Goal: Task Accomplishment & Management: Use online tool/utility

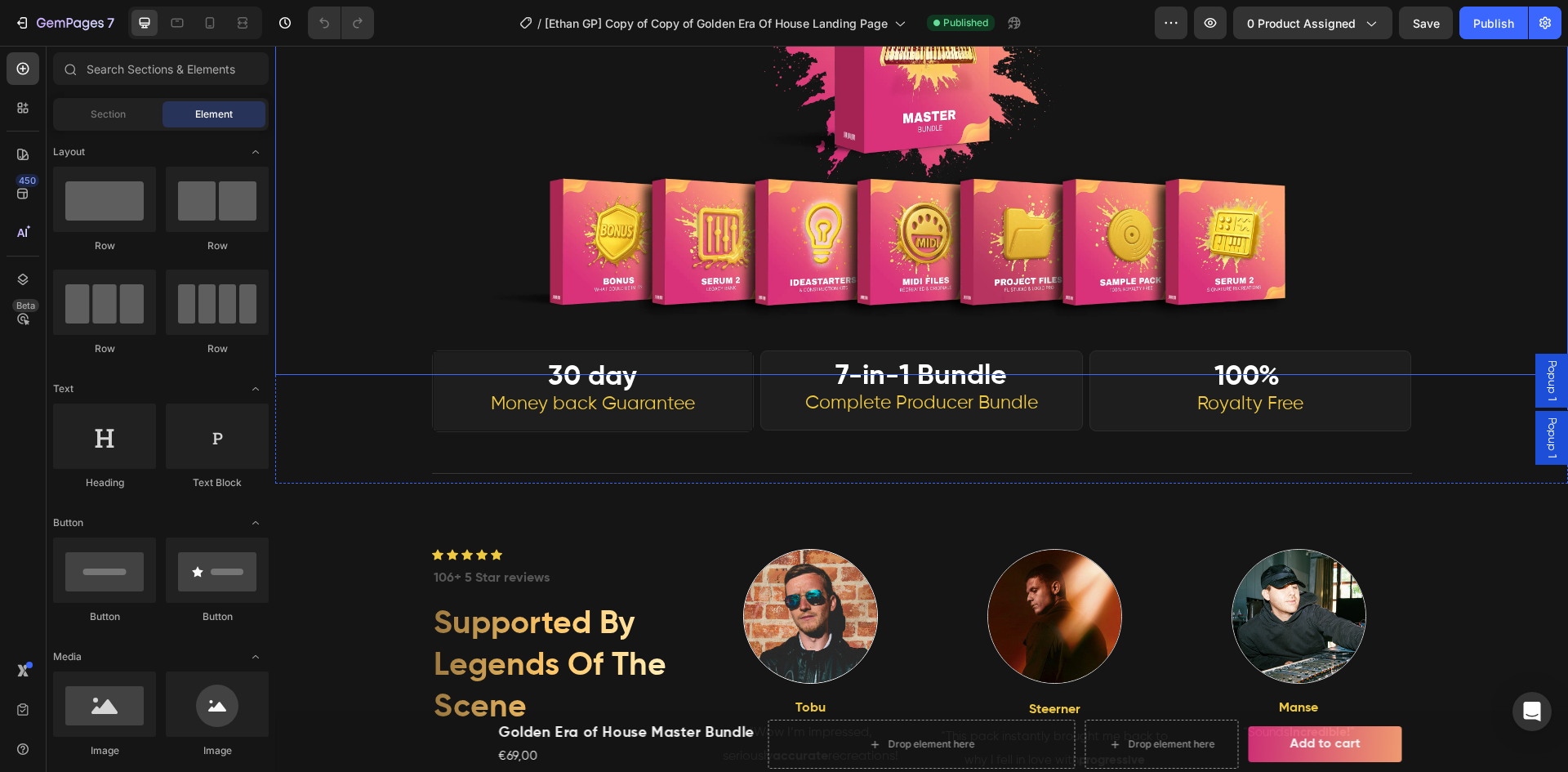
scroll to position [762, 0]
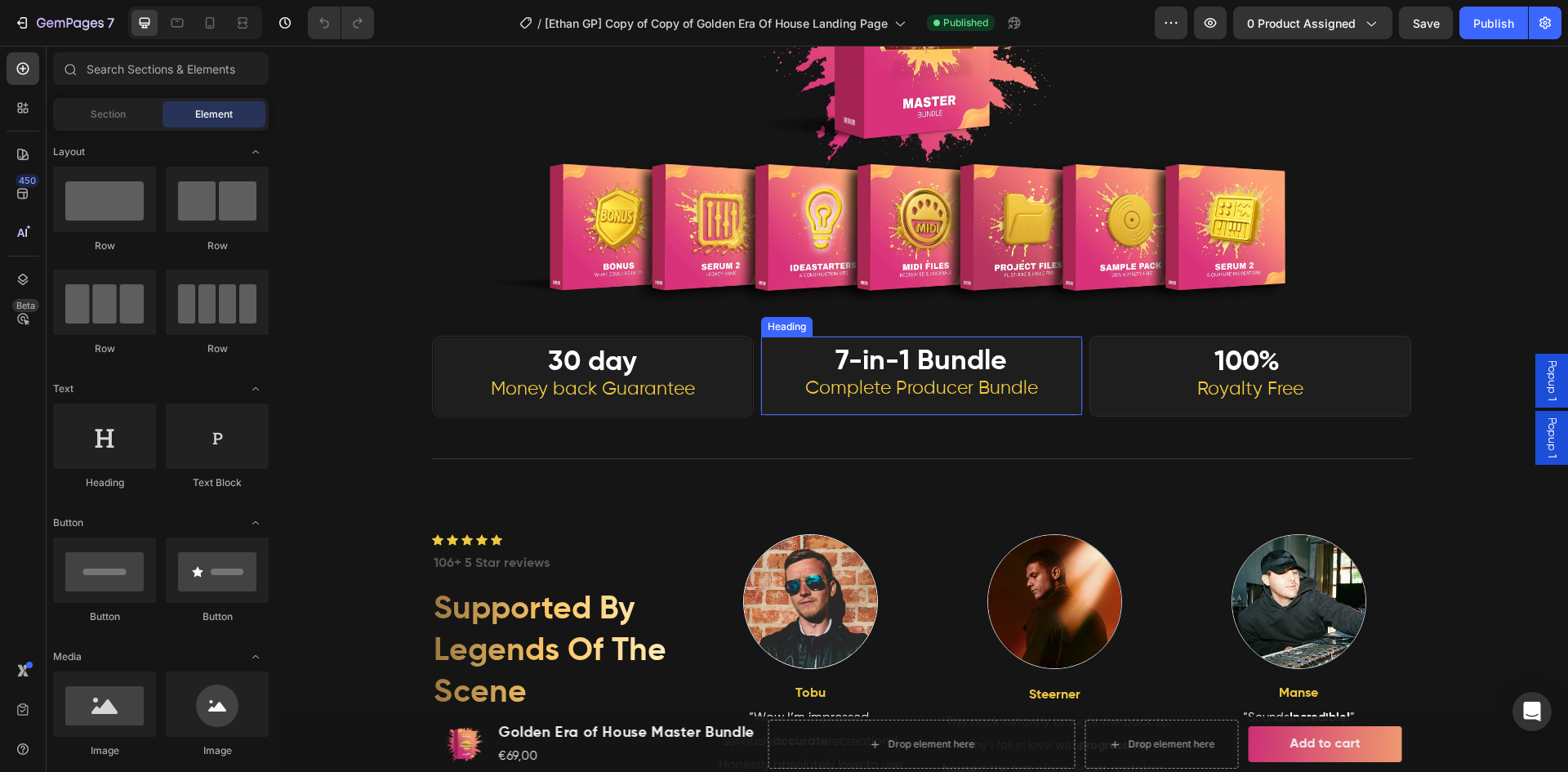
click at [892, 354] on strong "7-in-1 Bundle" at bounding box center [921, 361] width 172 height 28
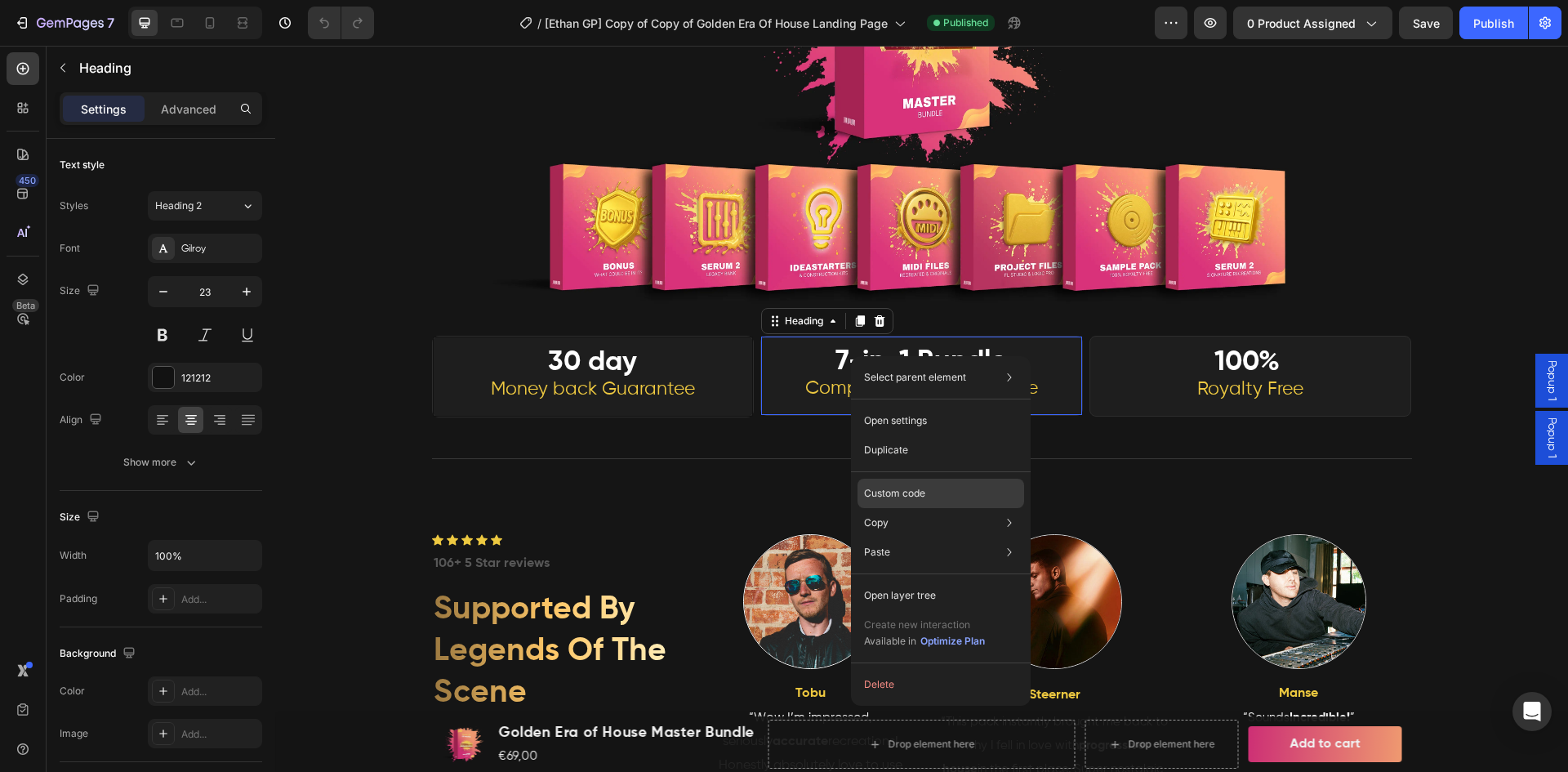
click at [897, 492] on p "Custom code" at bounding box center [894, 493] width 62 height 14
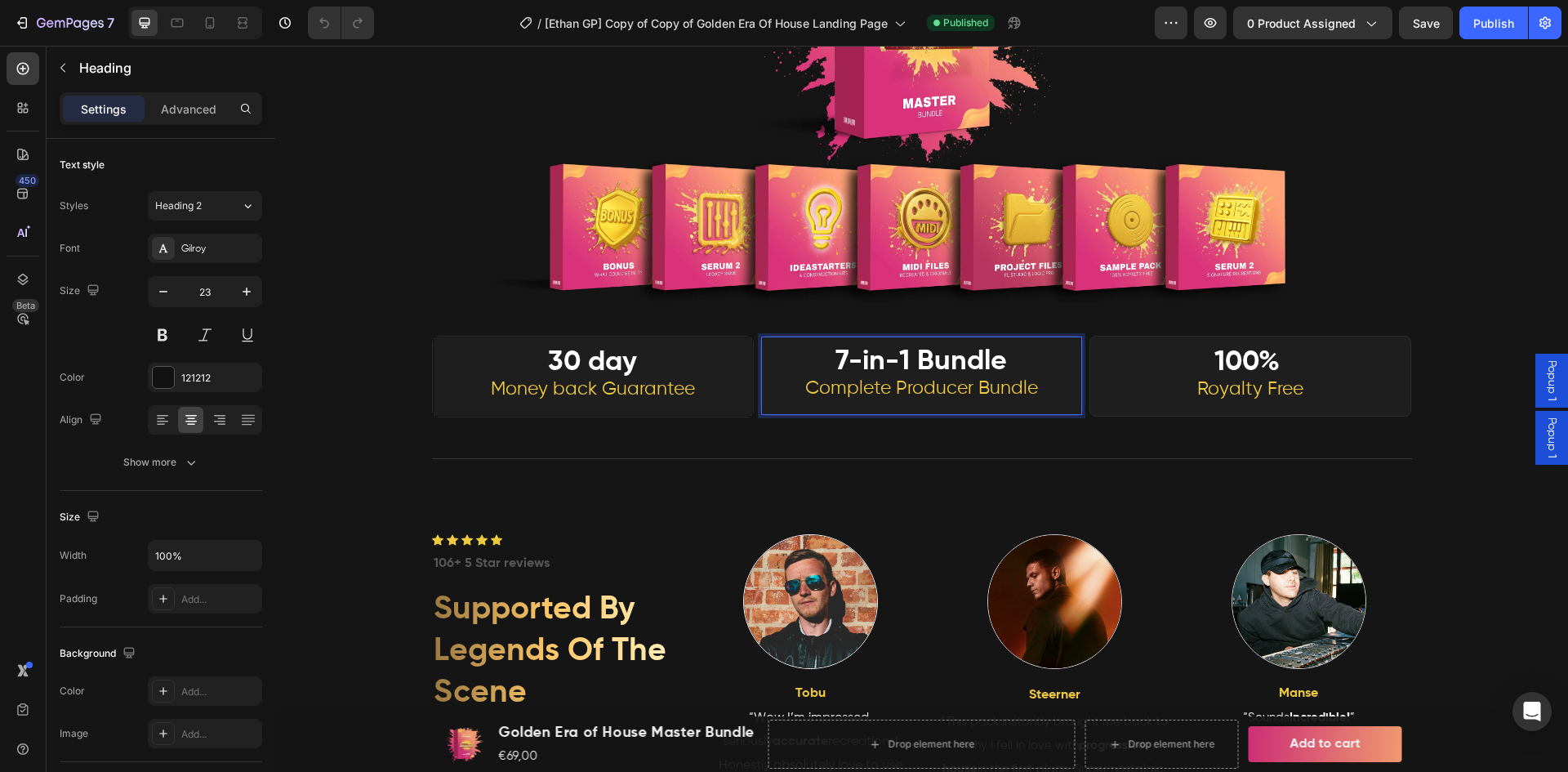
click at [887, 348] on strong "7-in-1 Bundle" at bounding box center [921, 361] width 172 height 28
drag, startPoint x: 872, startPoint y: 352, endPoint x: 778, endPoint y: 400, distance: 105.5
click at [712, 443] on div "30 day Money back Guarantee Heading Row 7-in-1 Bundle Complete Producer Bundle …" at bounding box center [921, 404] width 980 height 88
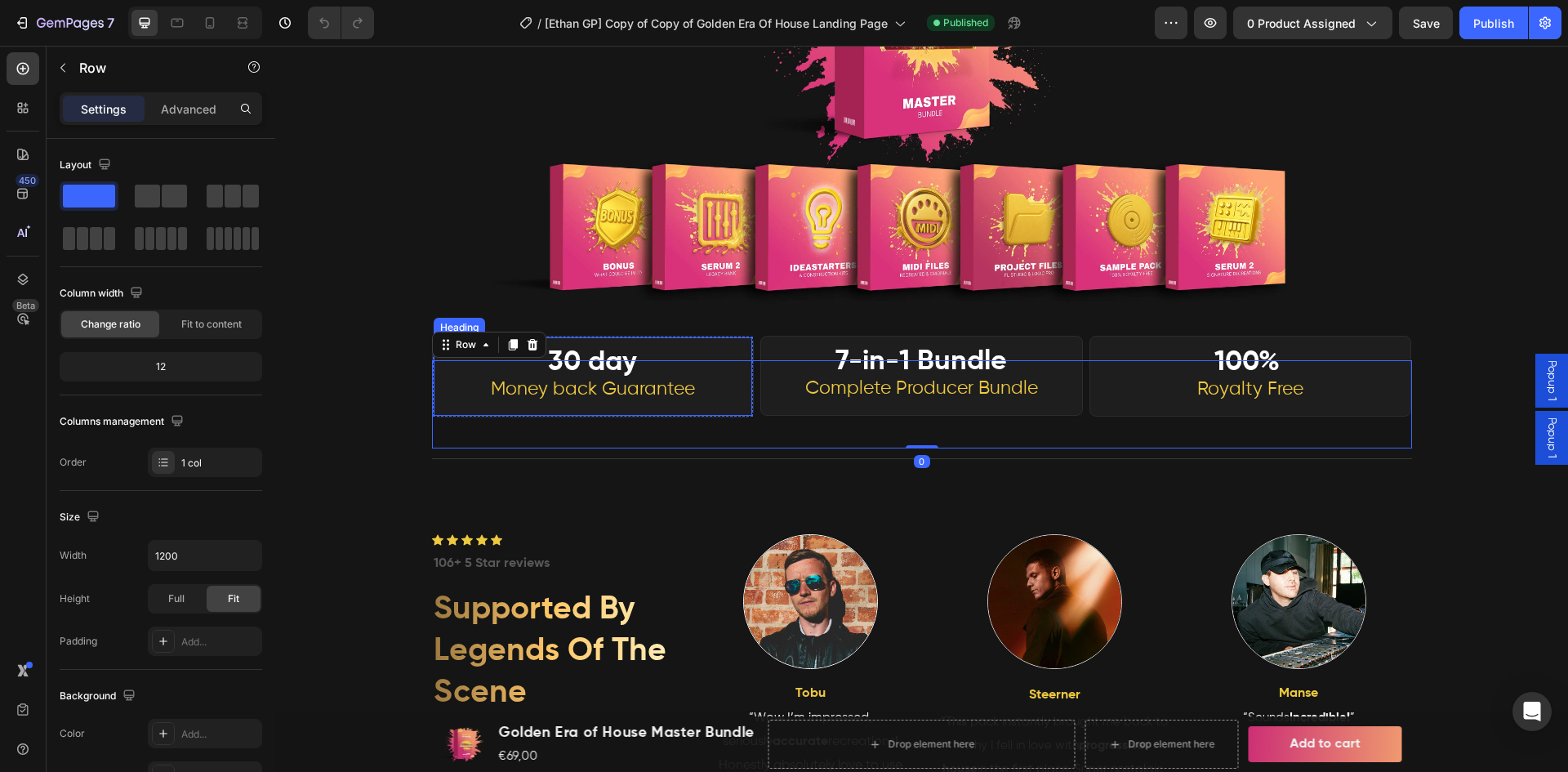
click at [654, 349] on h2 "30 day Money back Guarantee" at bounding box center [592, 376] width 319 height 54
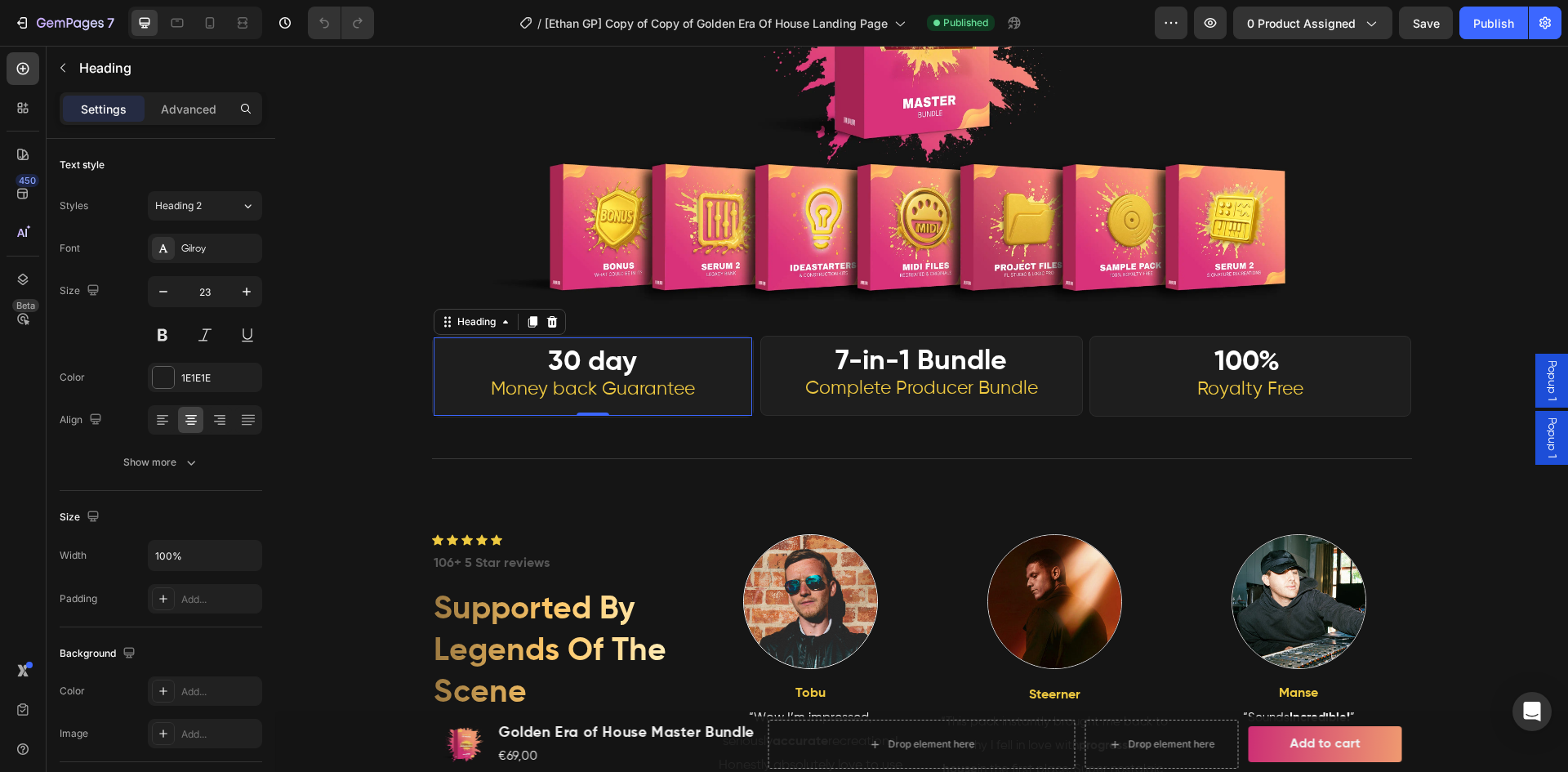
click at [745, 339] on div "30 day Money back Guarantee Heading 0" at bounding box center [592, 377] width 321 height 80
click at [761, 337] on div "⁠⁠⁠⁠⁠⁠⁠ 7-in-1 Bundle Complete Producer Bundle Heading" at bounding box center [921, 376] width 321 height 79
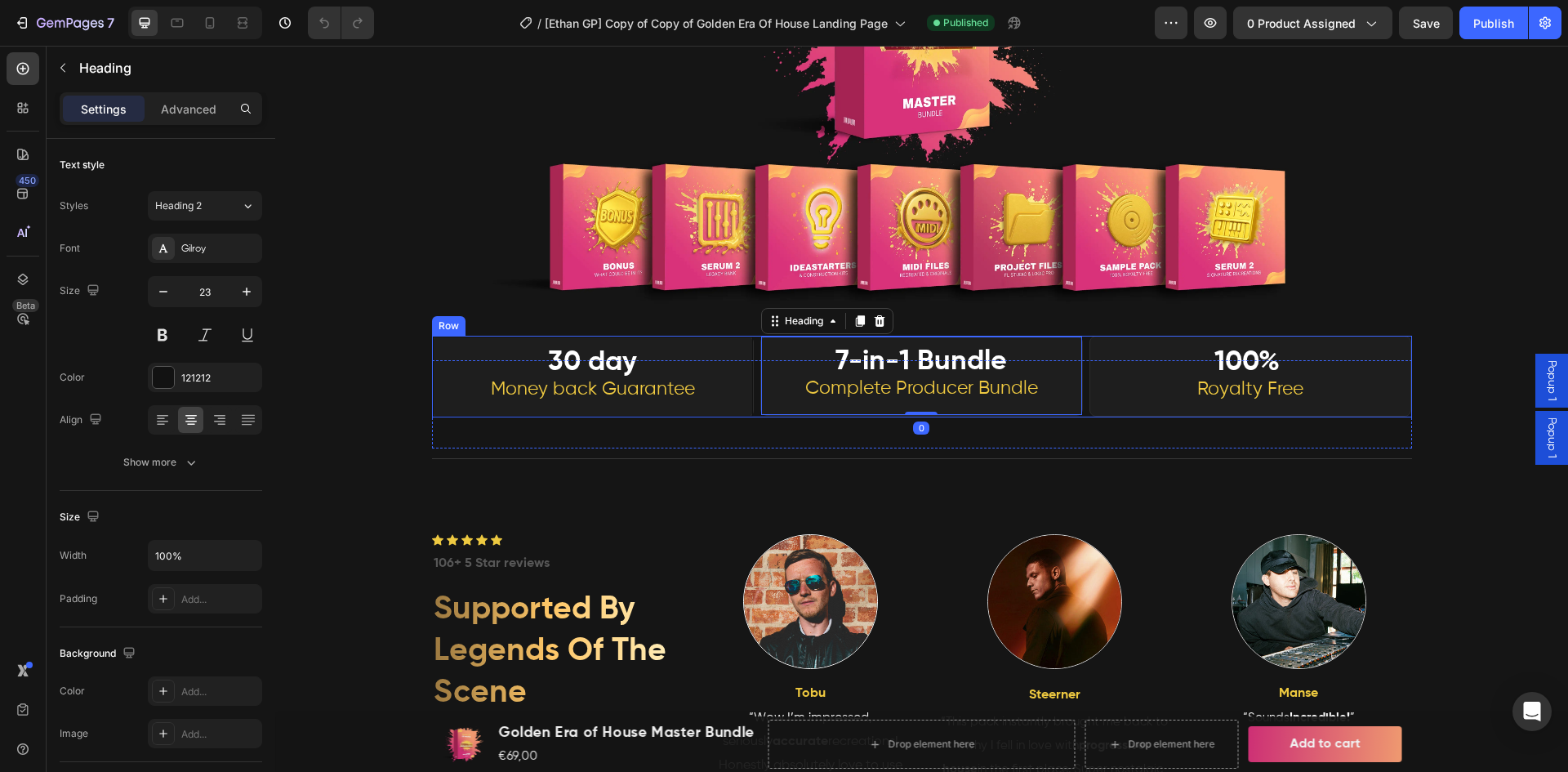
click at [752, 336] on div "30 day Money back Guarantee Heading Row ⁠⁠⁠⁠⁠⁠⁠ 7-in-1 Bundle Complete Producer…" at bounding box center [921, 376] width 980 height 81
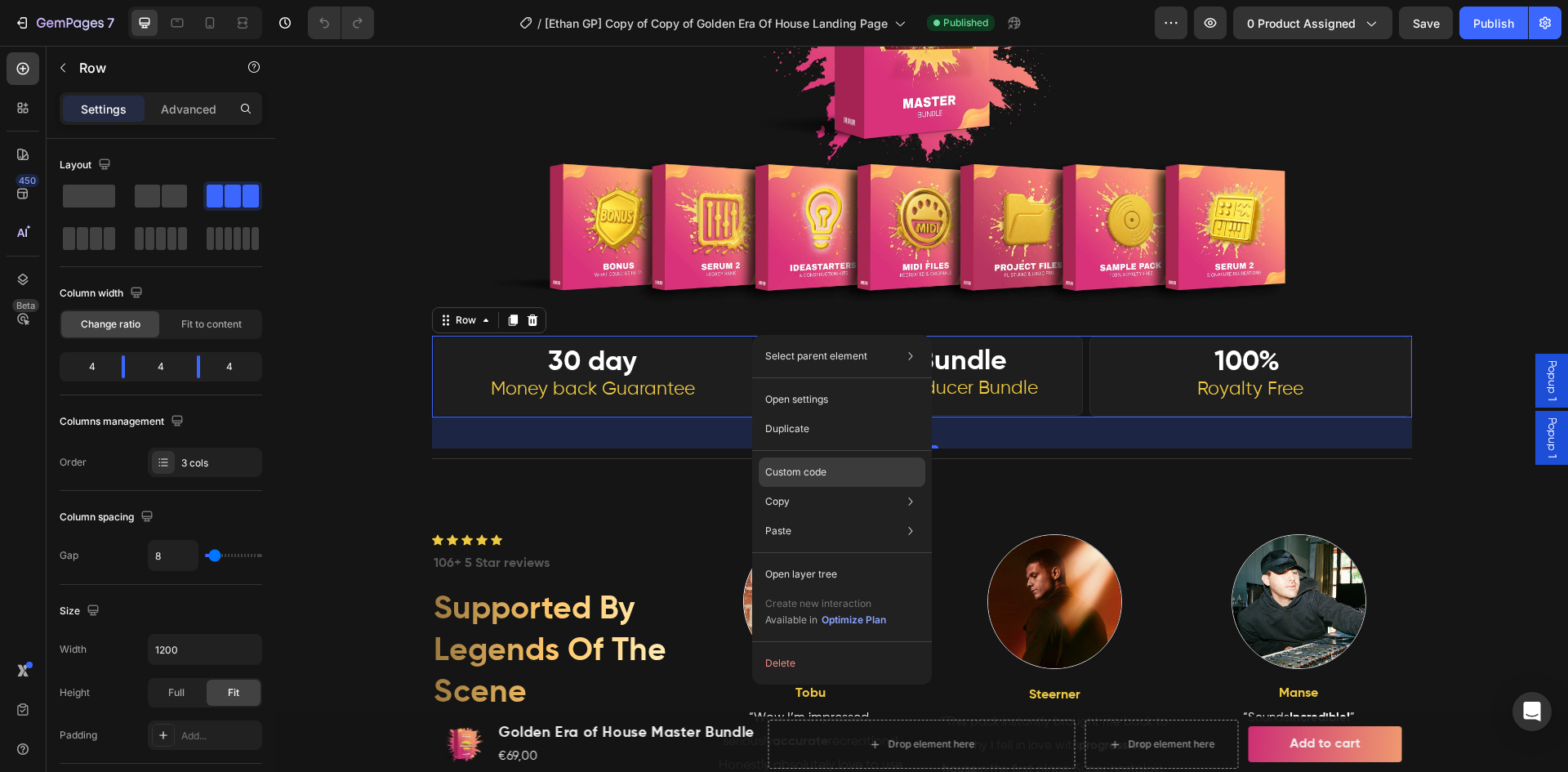
click at [792, 469] on p "Custom code" at bounding box center [795, 472] width 62 height 14
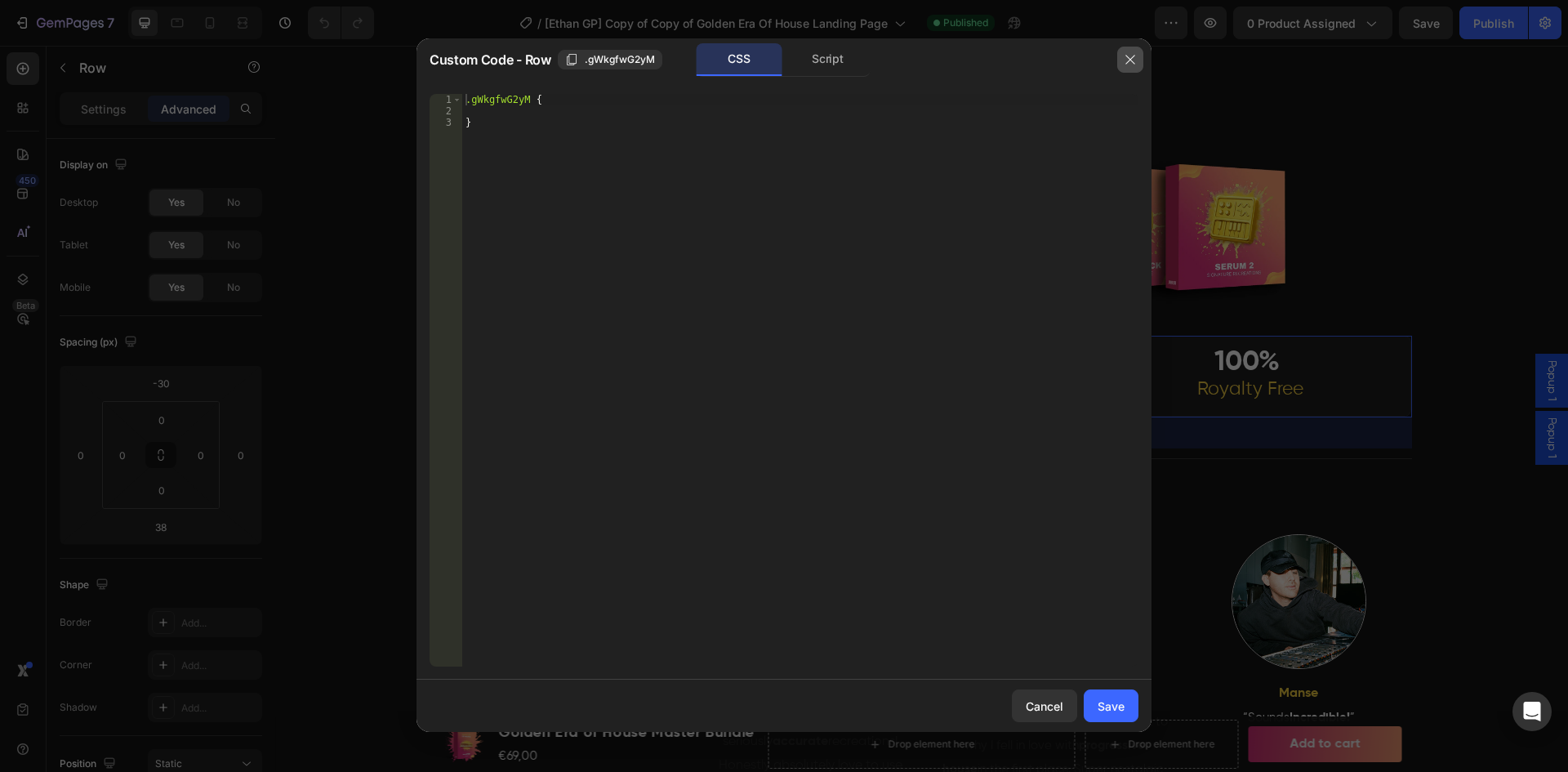
click at [1138, 62] on button "button" at bounding box center [1129, 59] width 26 height 26
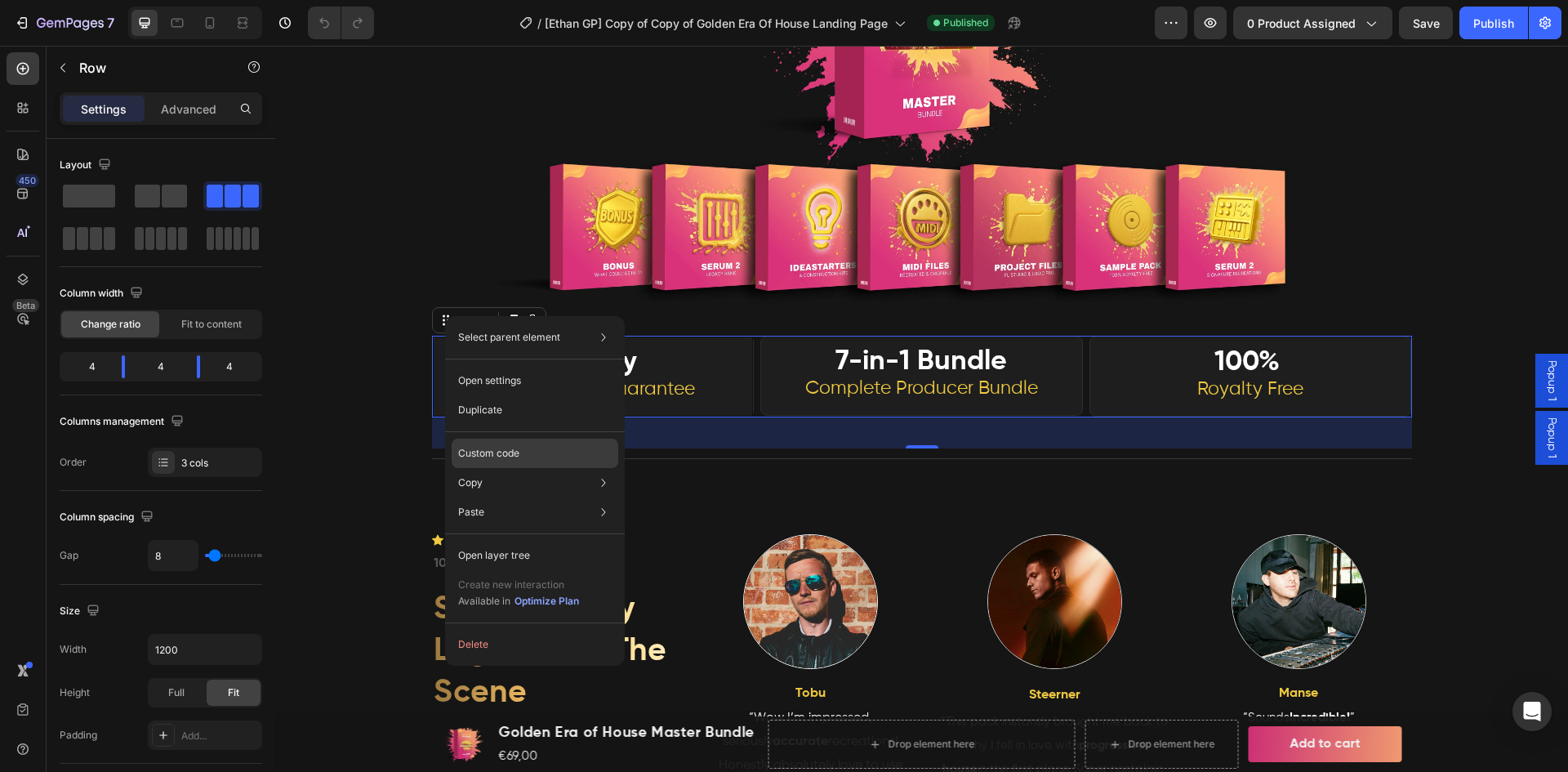
click at [499, 452] on p "Custom code" at bounding box center [489, 453] width 62 height 14
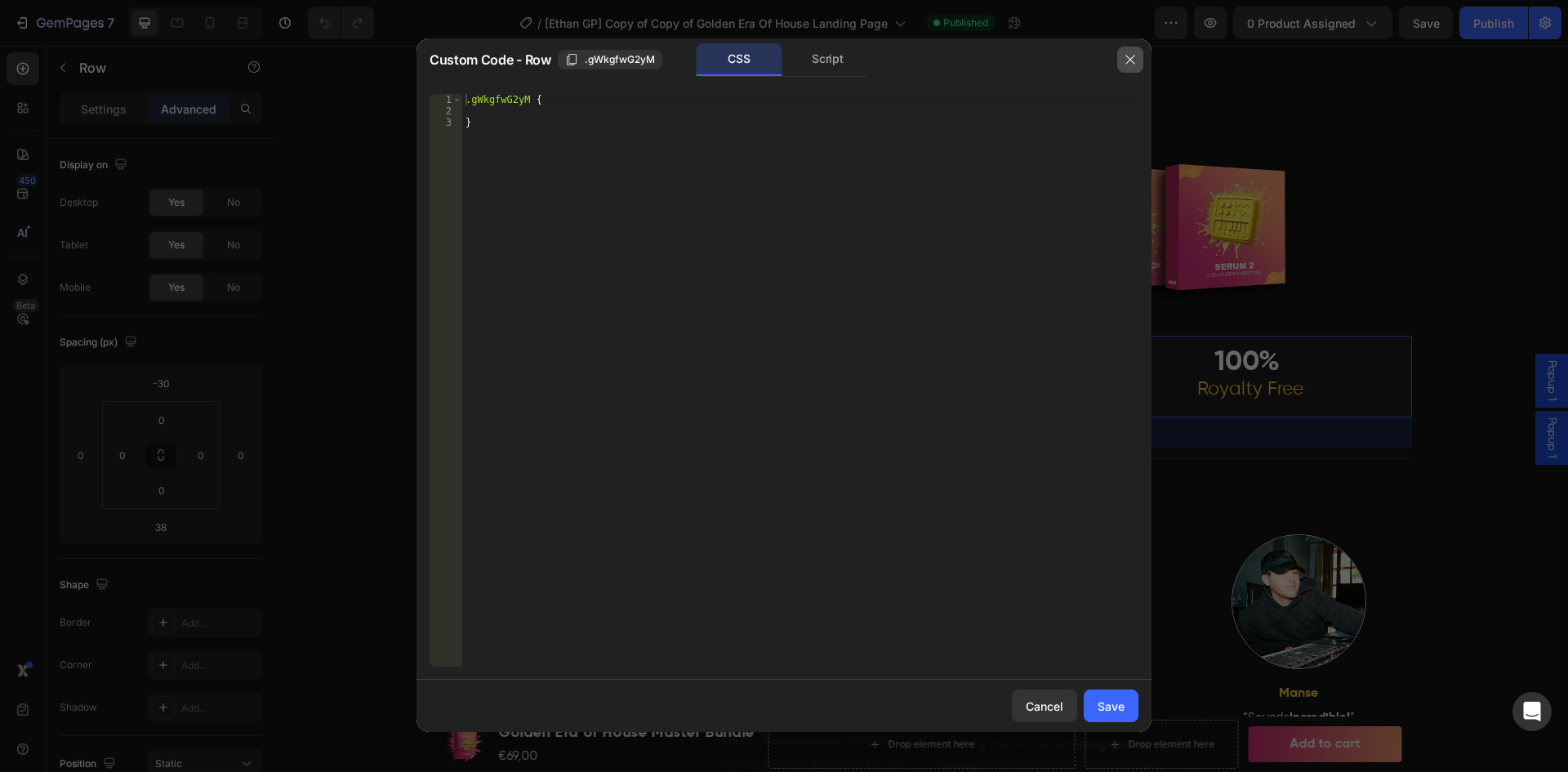
drag, startPoint x: 1133, startPoint y: 55, endPoint x: 810, endPoint y: 64, distance: 323.1
click at [1133, 55] on icon "button" at bounding box center [1130, 59] width 13 height 13
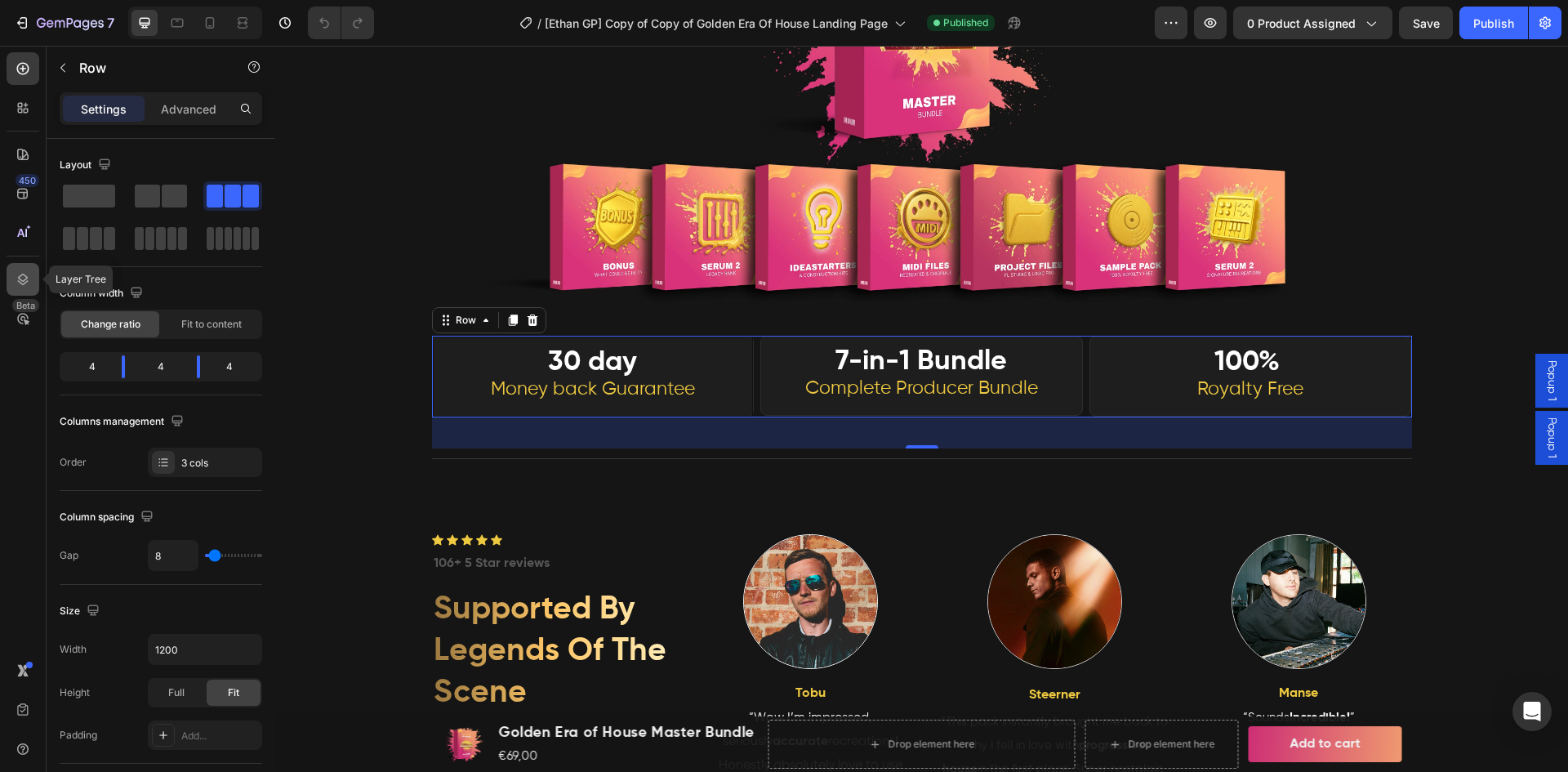
click at [24, 270] on div at bounding box center [22, 279] width 33 height 33
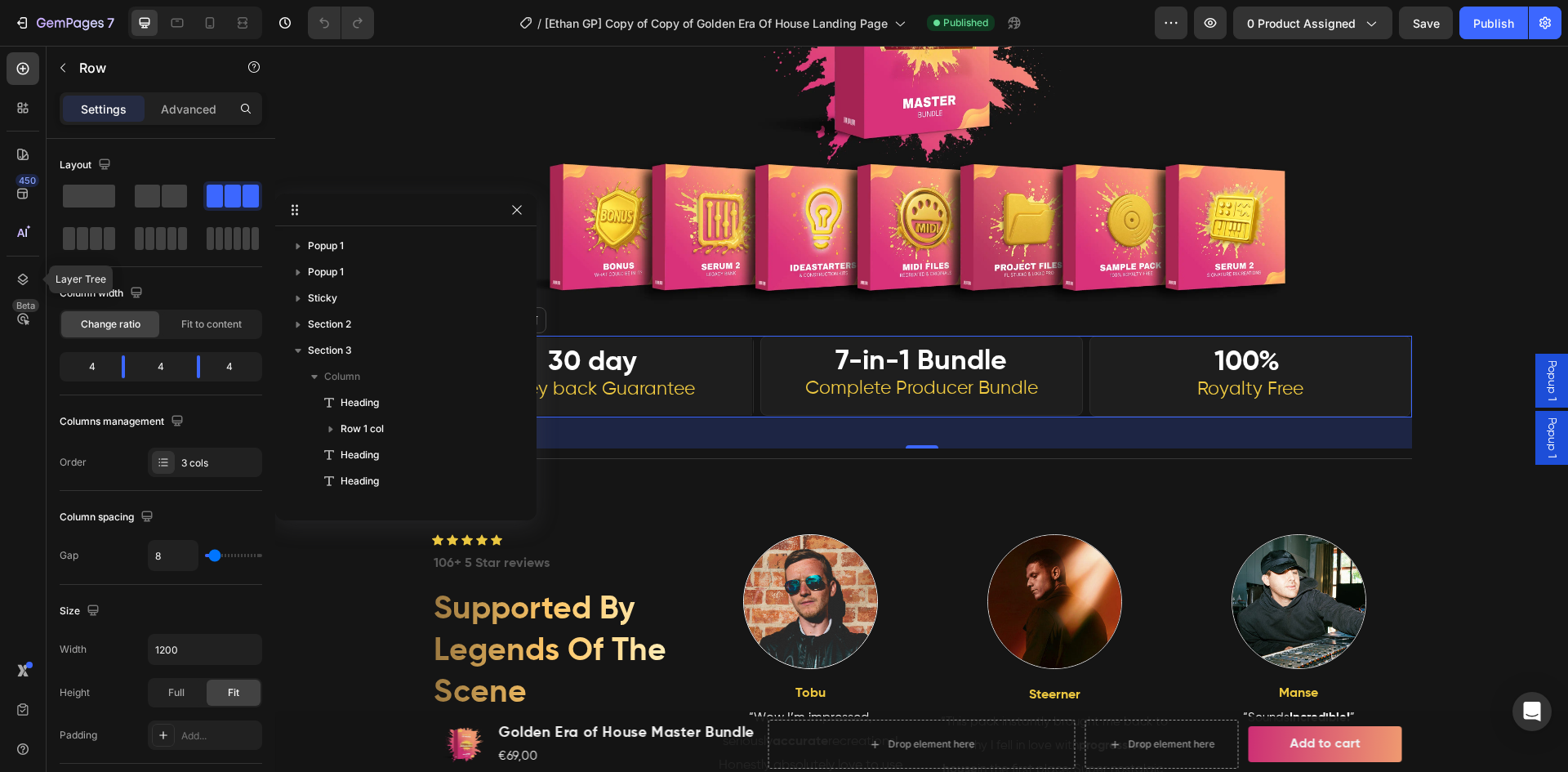
scroll to position [571, 0]
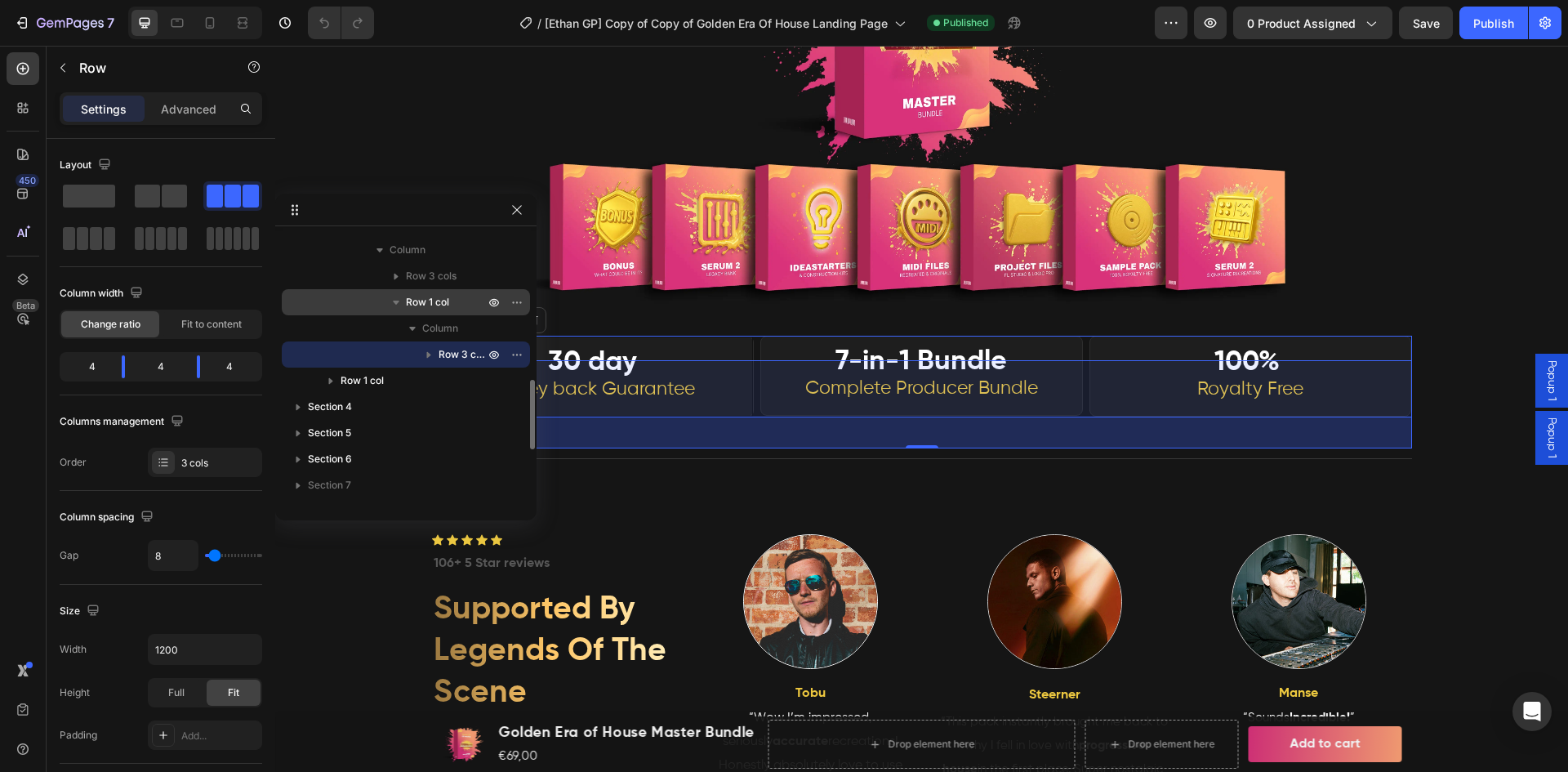
click at [425, 297] on span "Row 1 col" at bounding box center [427, 302] width 43 height 16
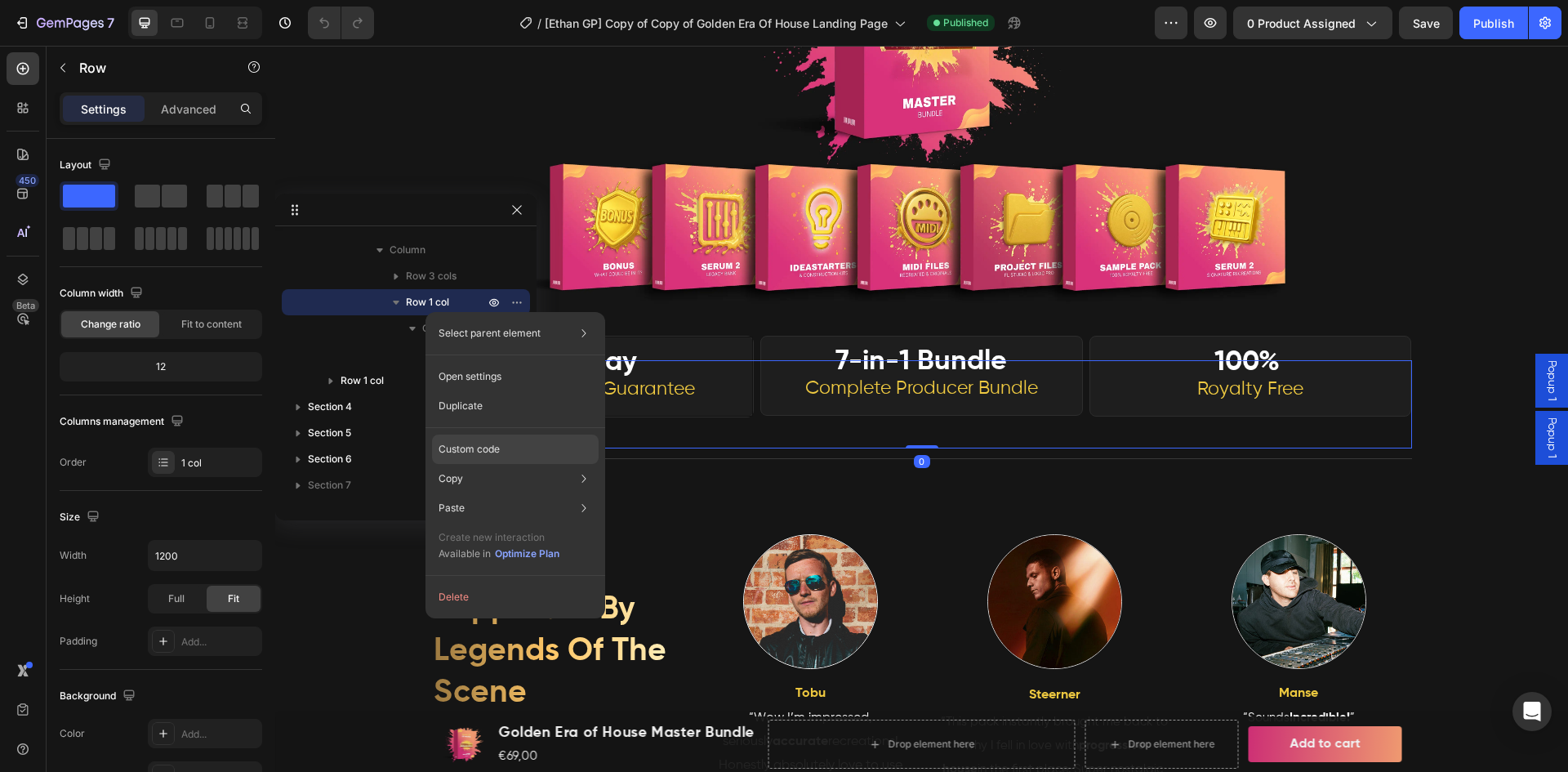
click at [470, 446] on p "Custom code" at bounding box center [469, 449] width 62 height 14
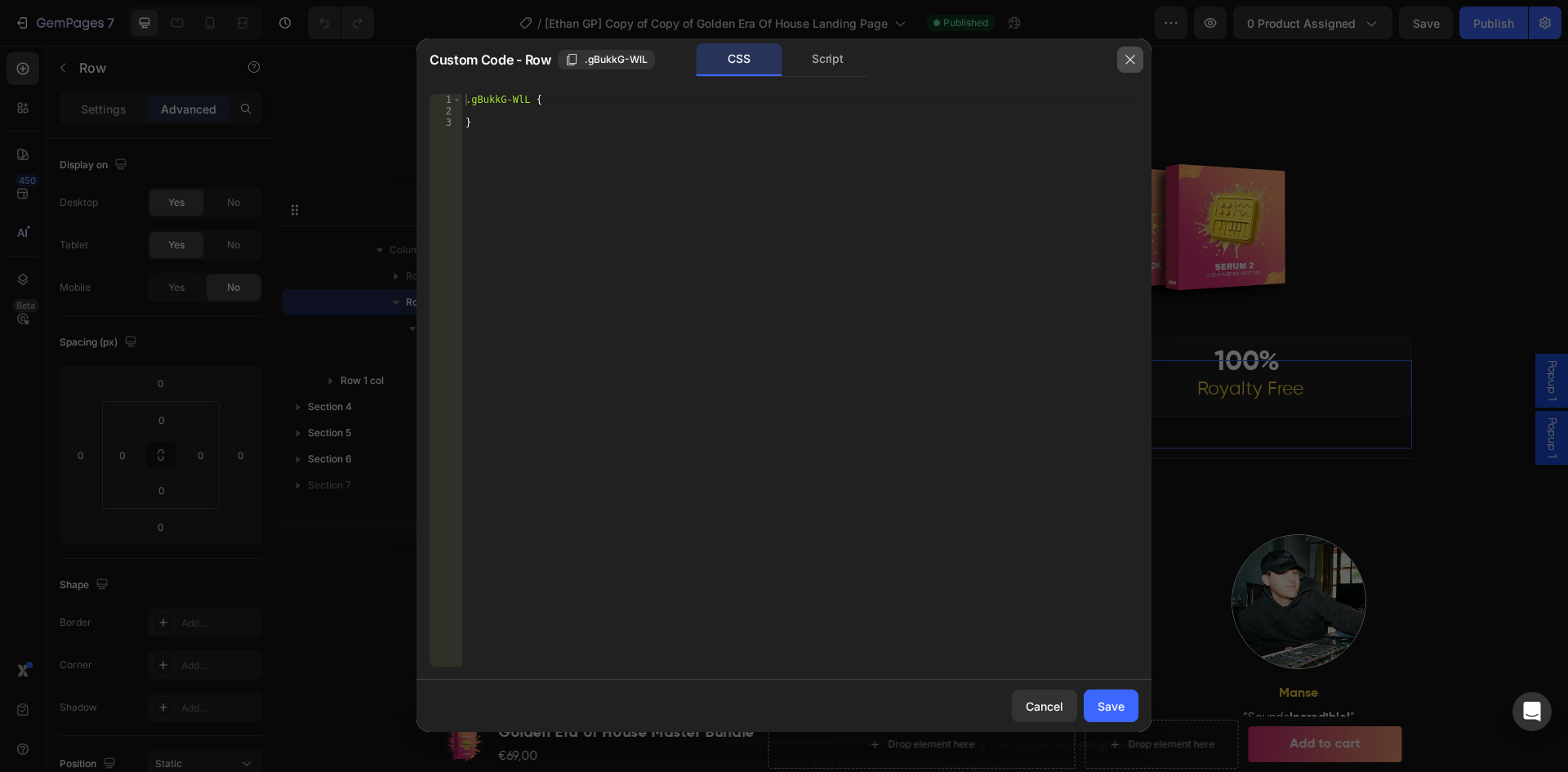
click at [1133, 59] on icon "button" at bounding box center [1130, 59] width 13 height 13
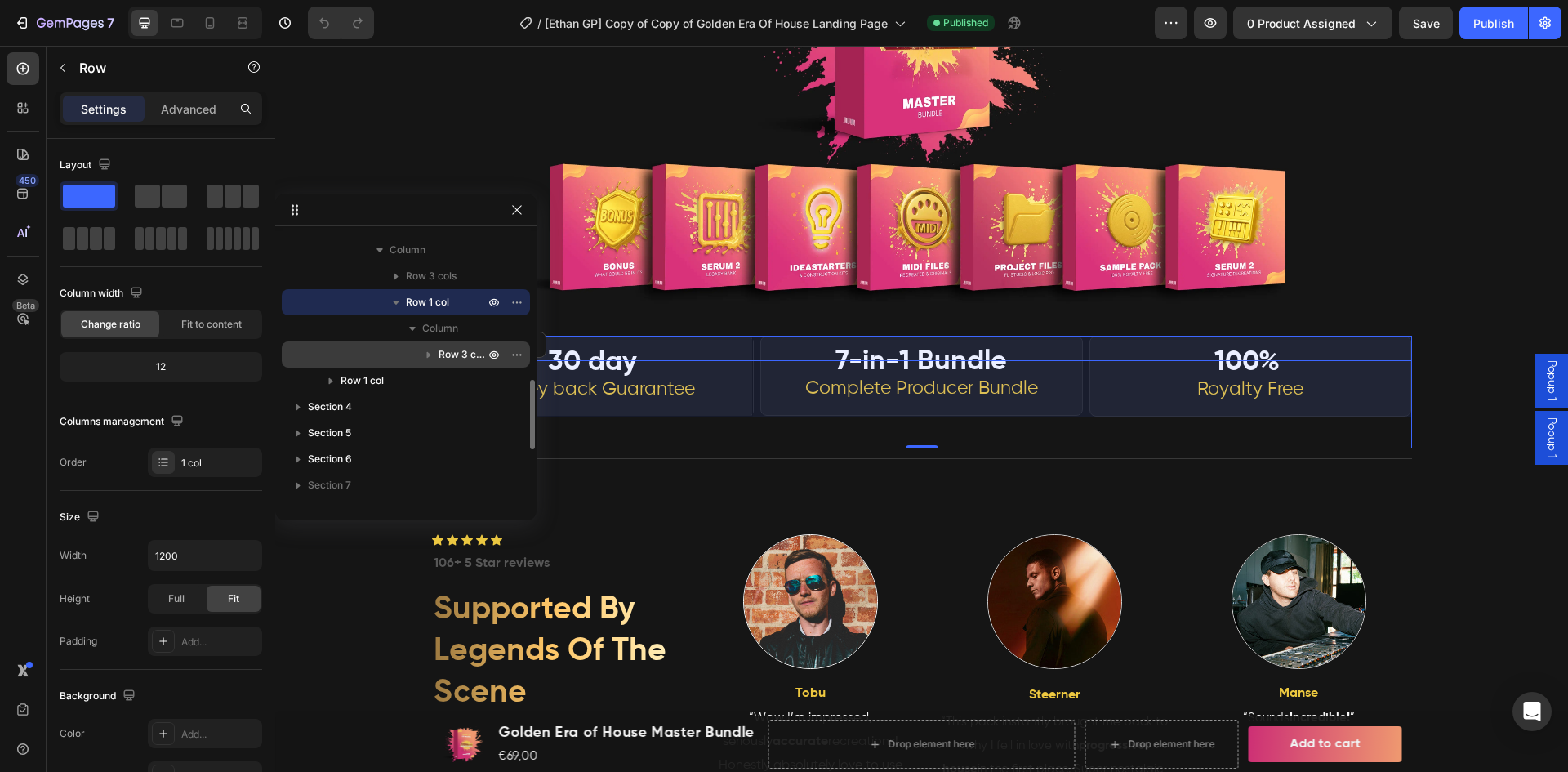
click at [430, 352] on icon "button" at bounding box center [429, 355] width 16 height 16
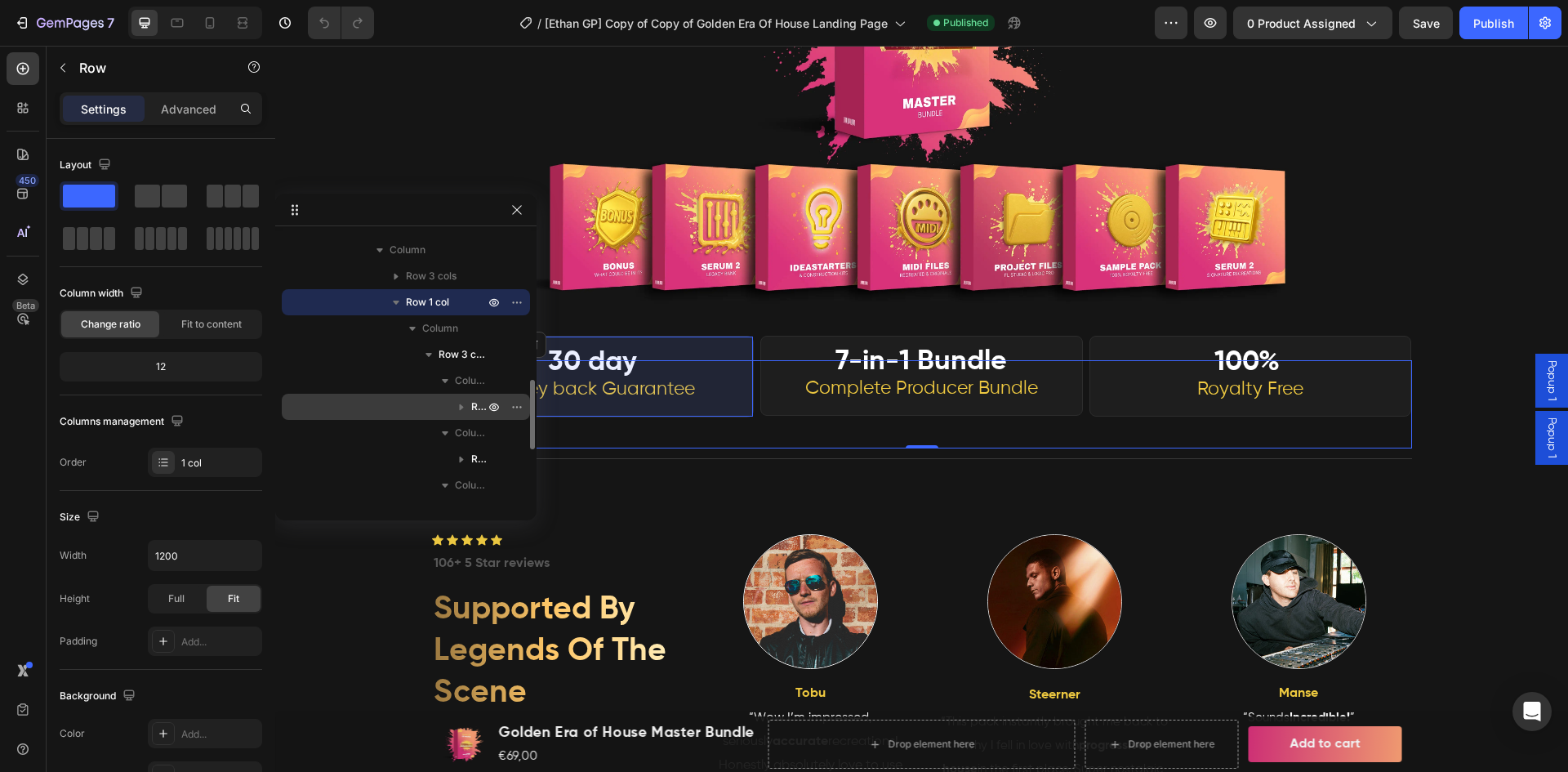
click at [466, 408] on icon "button" at bounding box center [461, 407] width 16 height 16
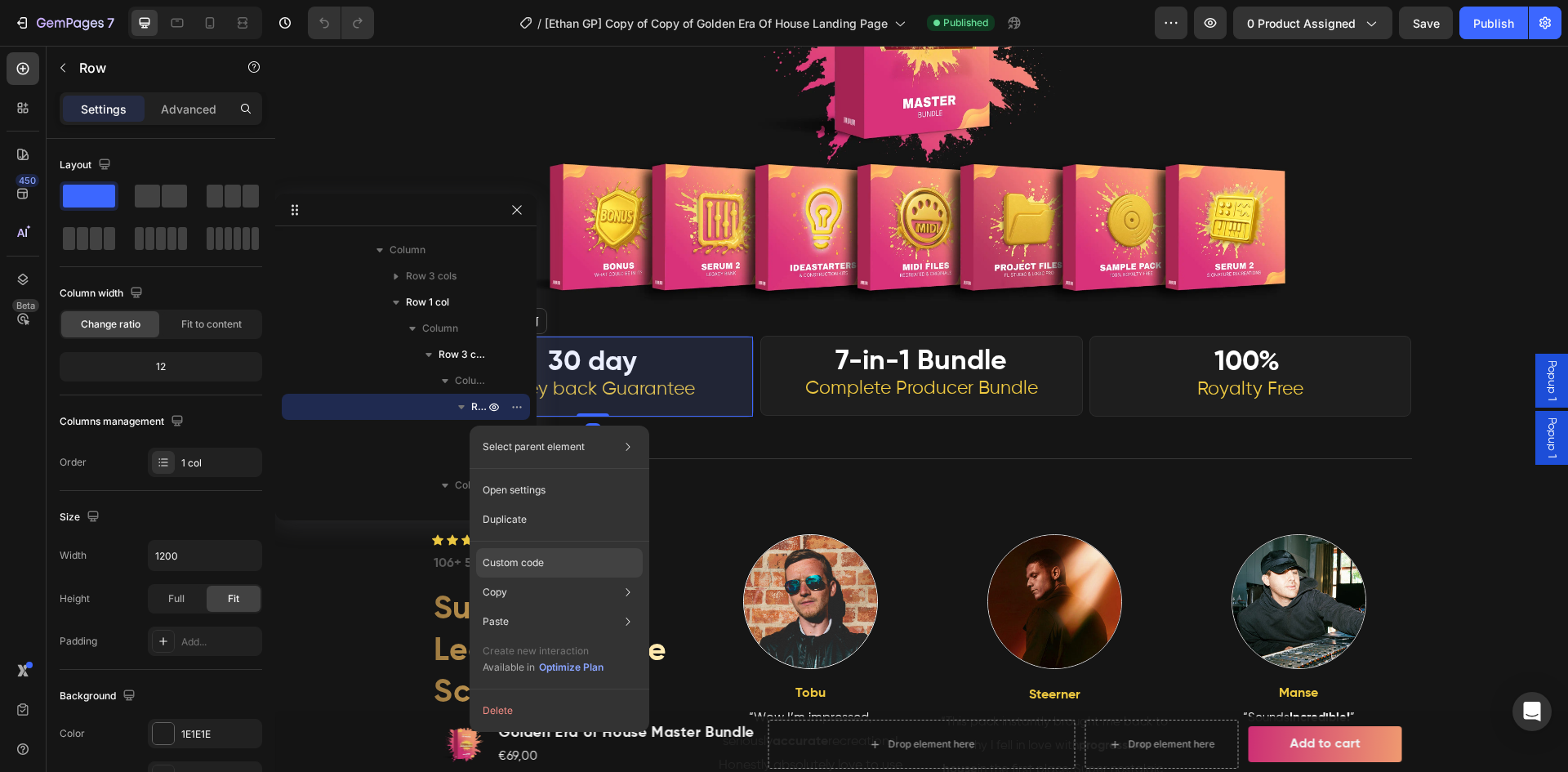
click at [546, 607] on div "Custom code" at bounding box center [559, 621] width 166 height 29
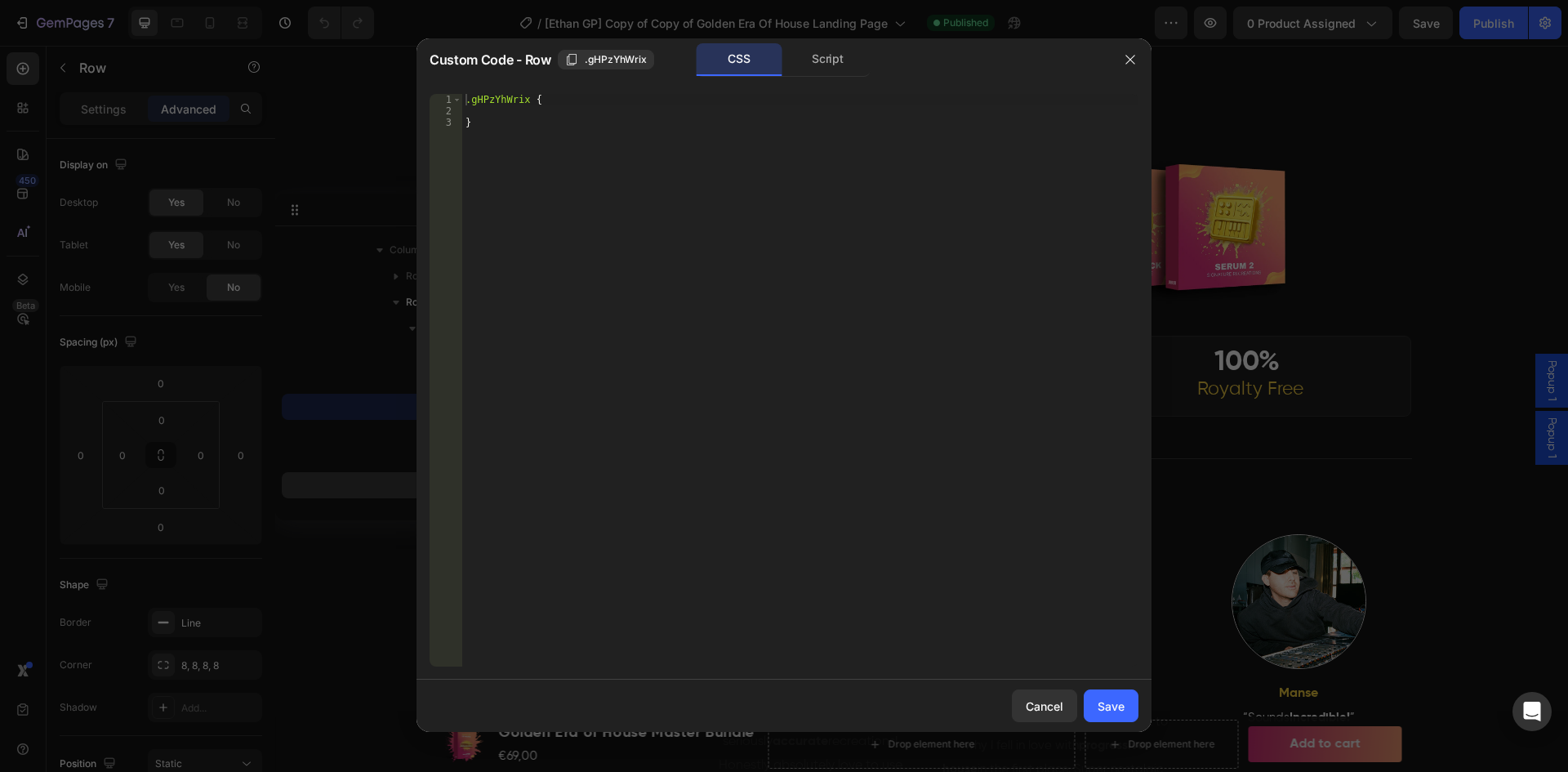
click at [1138, 55] on button "button" at bounding box center [1129, 59] width 26 height 26
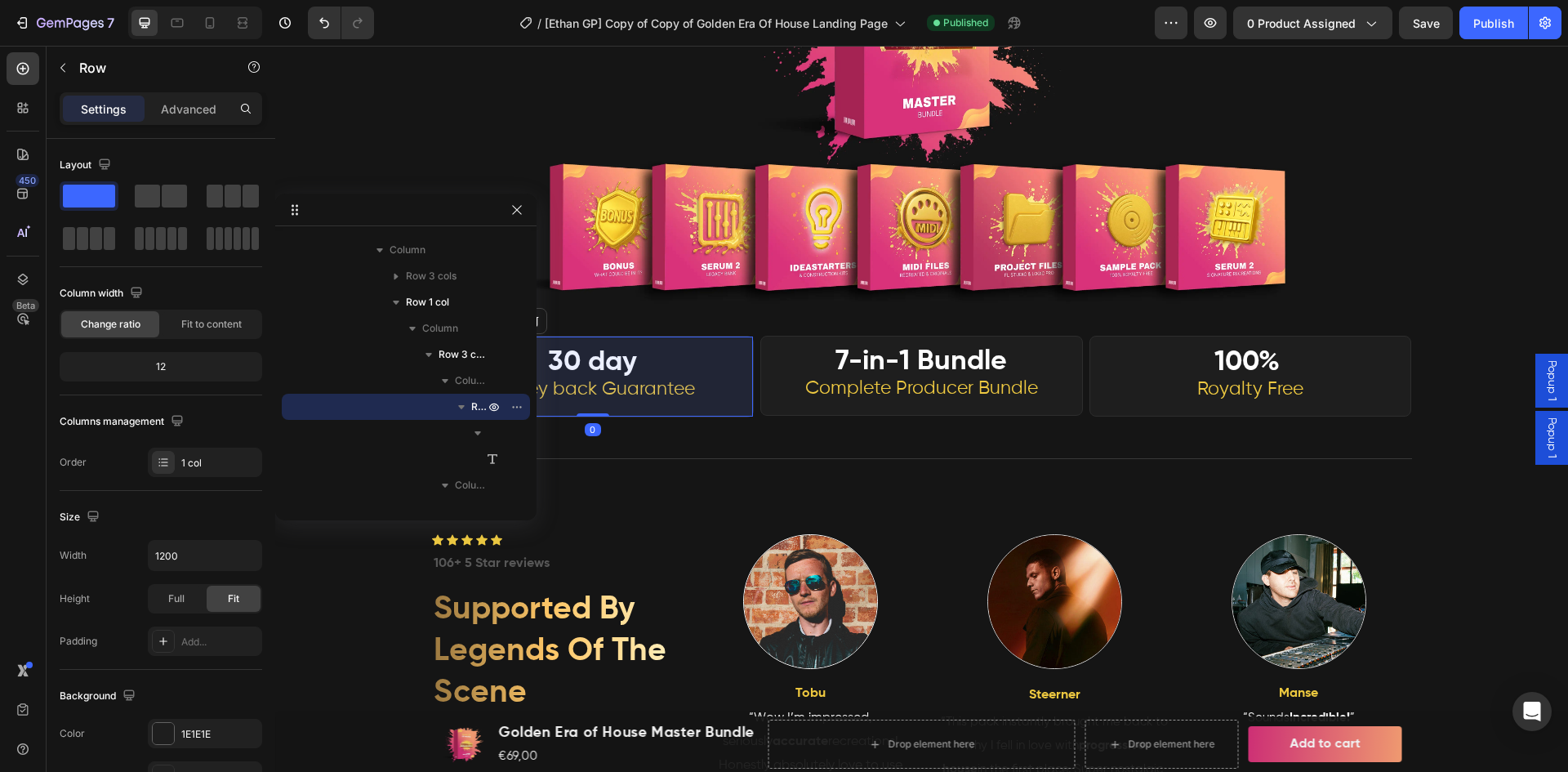
scroll to position [761, 0]
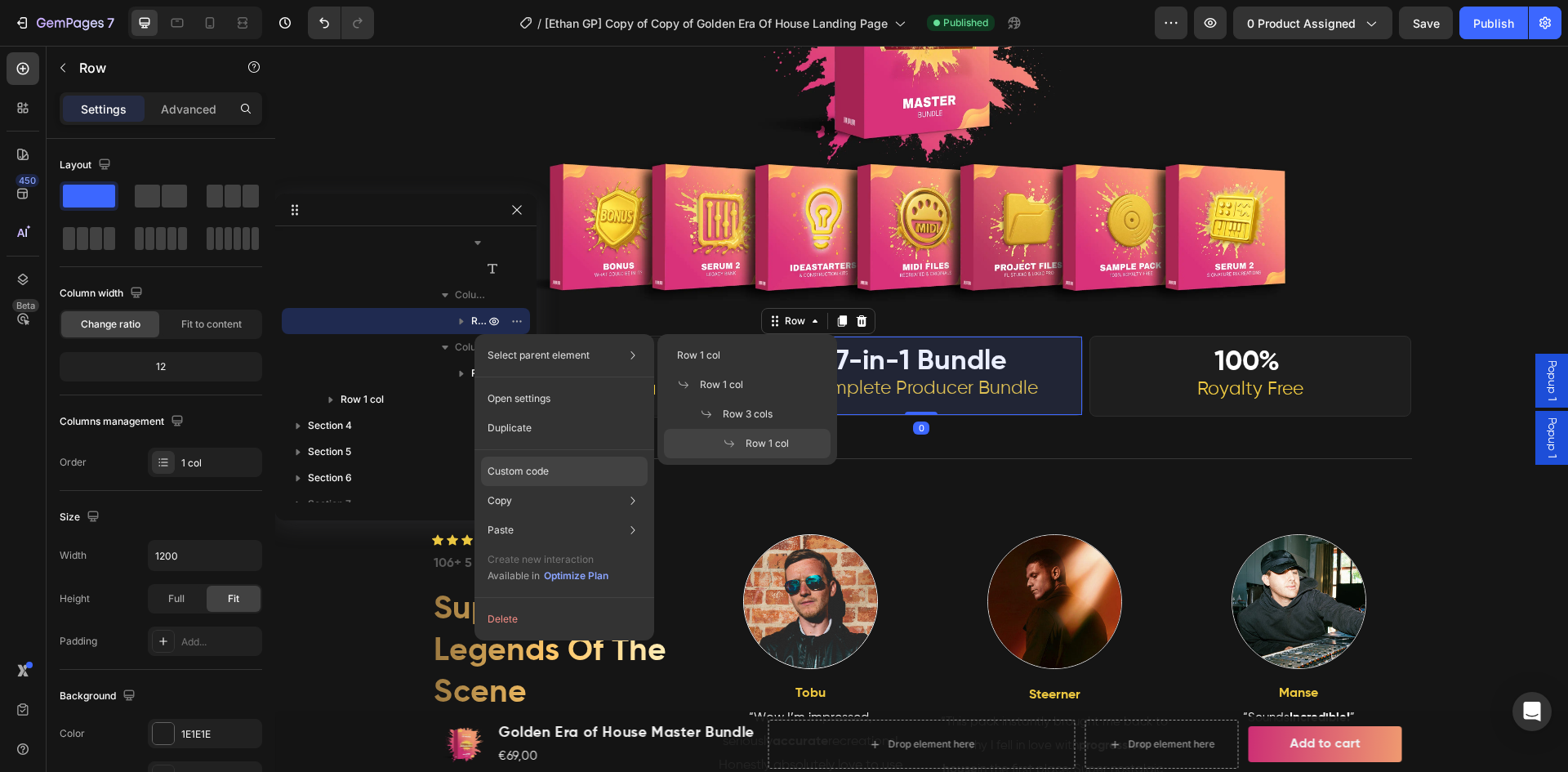
click at [516, 469] on p "Custom code" at bounding box center [518, 471] width 62 height 14
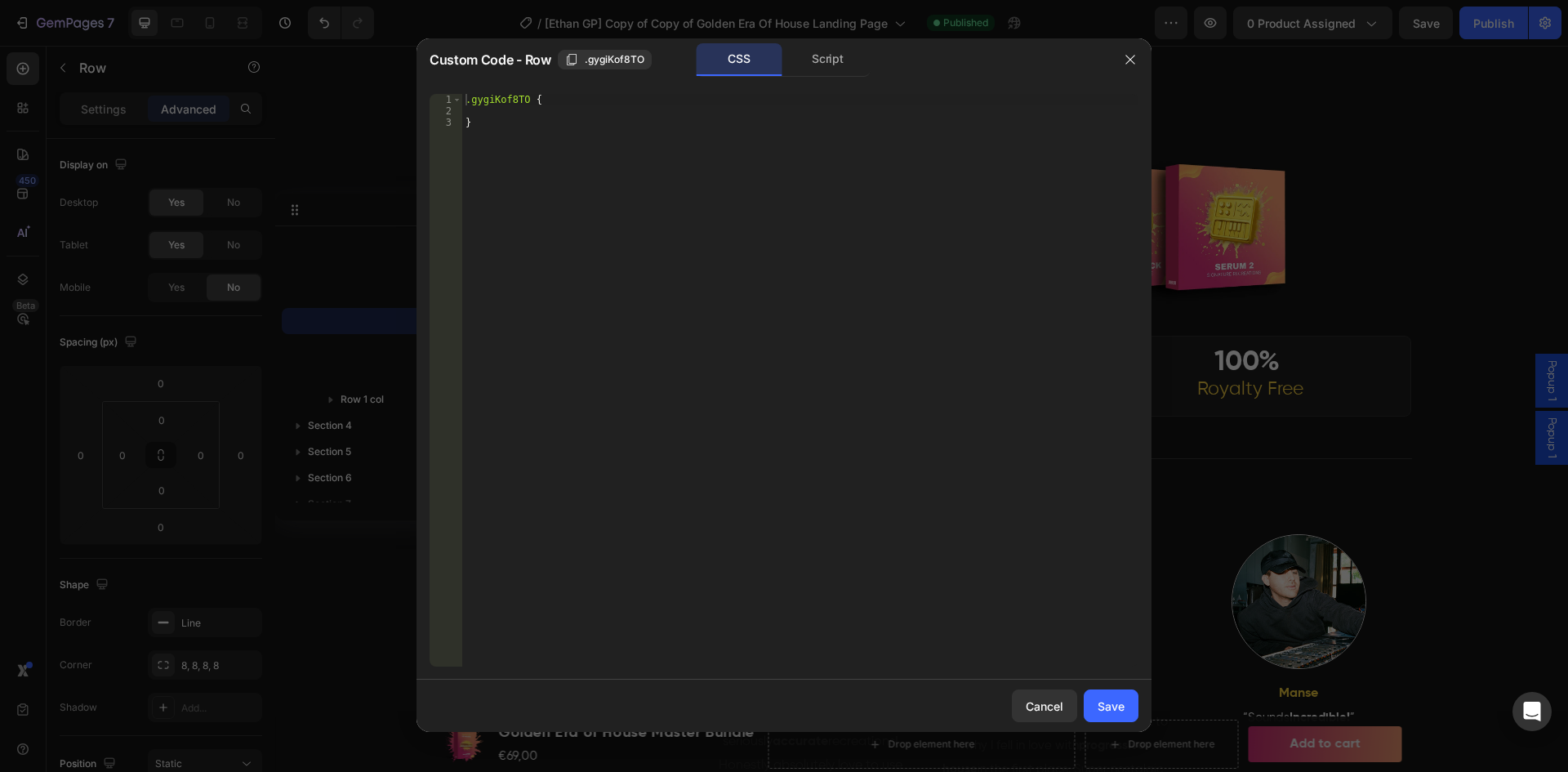
click at [1134, 38] on div at bounding box center [784, 386] width 1568 height 772
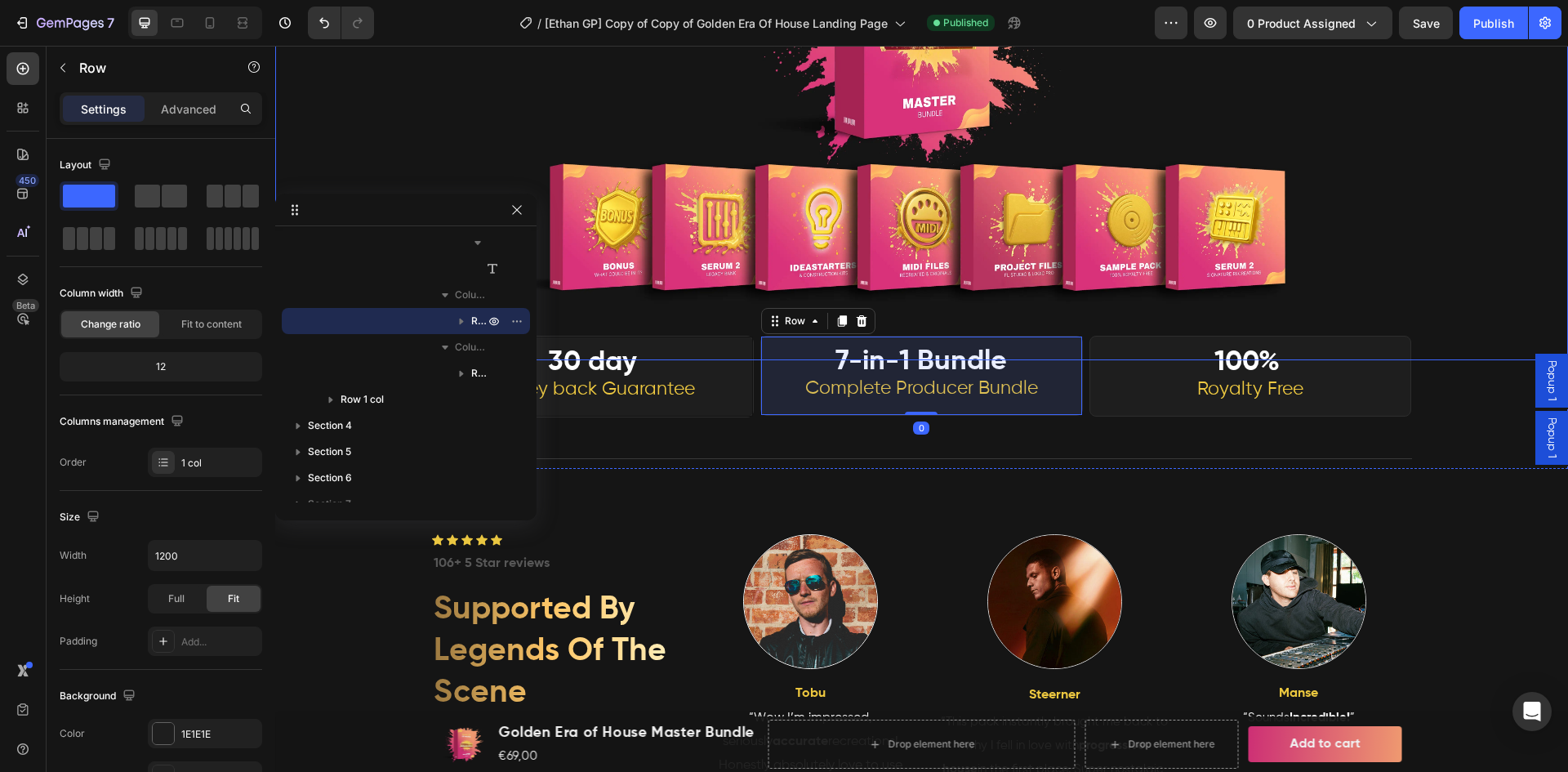
click at [1130, 62] on img at bounding box center [920, 122] width 1034 height 474
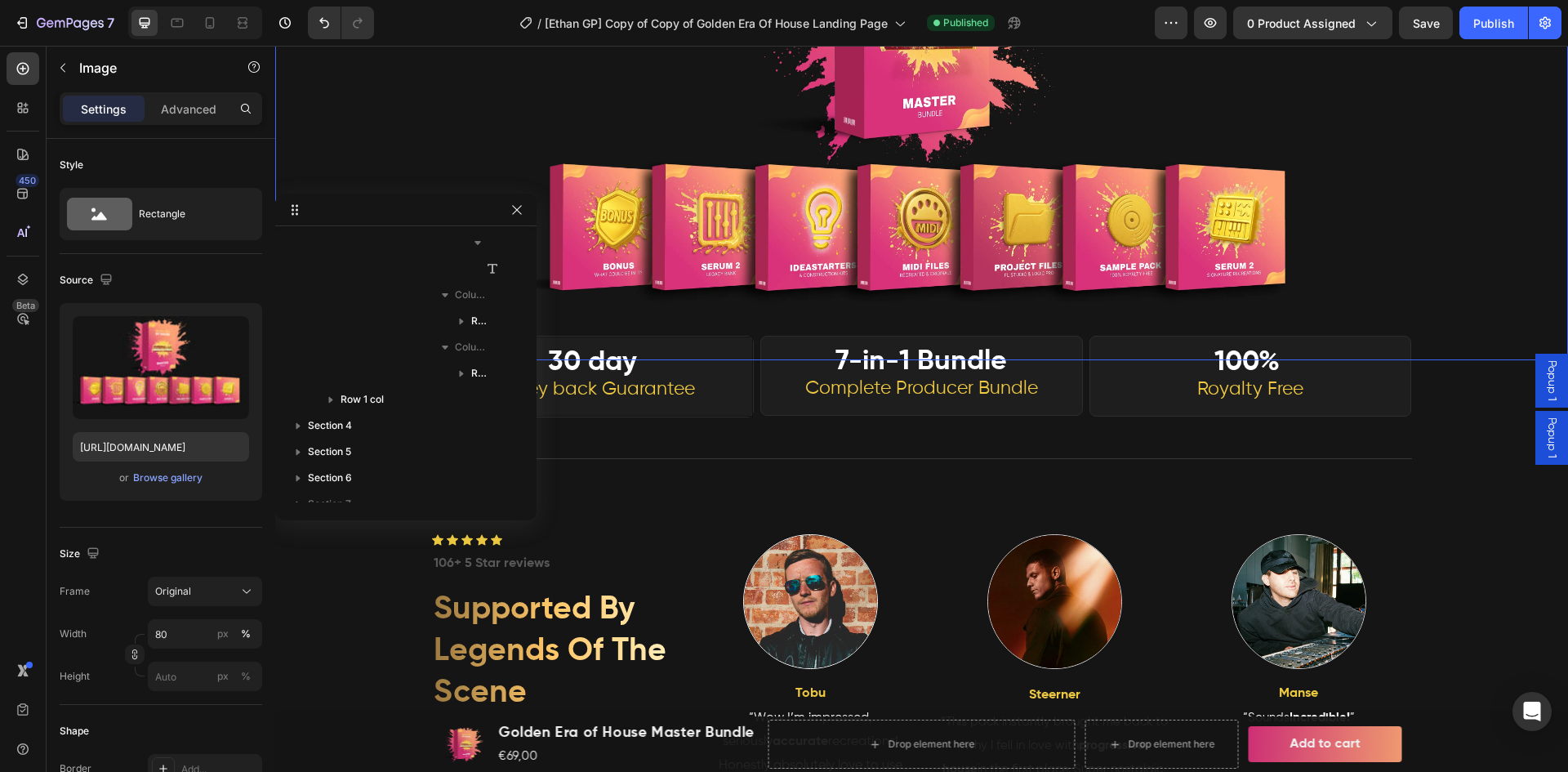
scroll to position [336, 0]
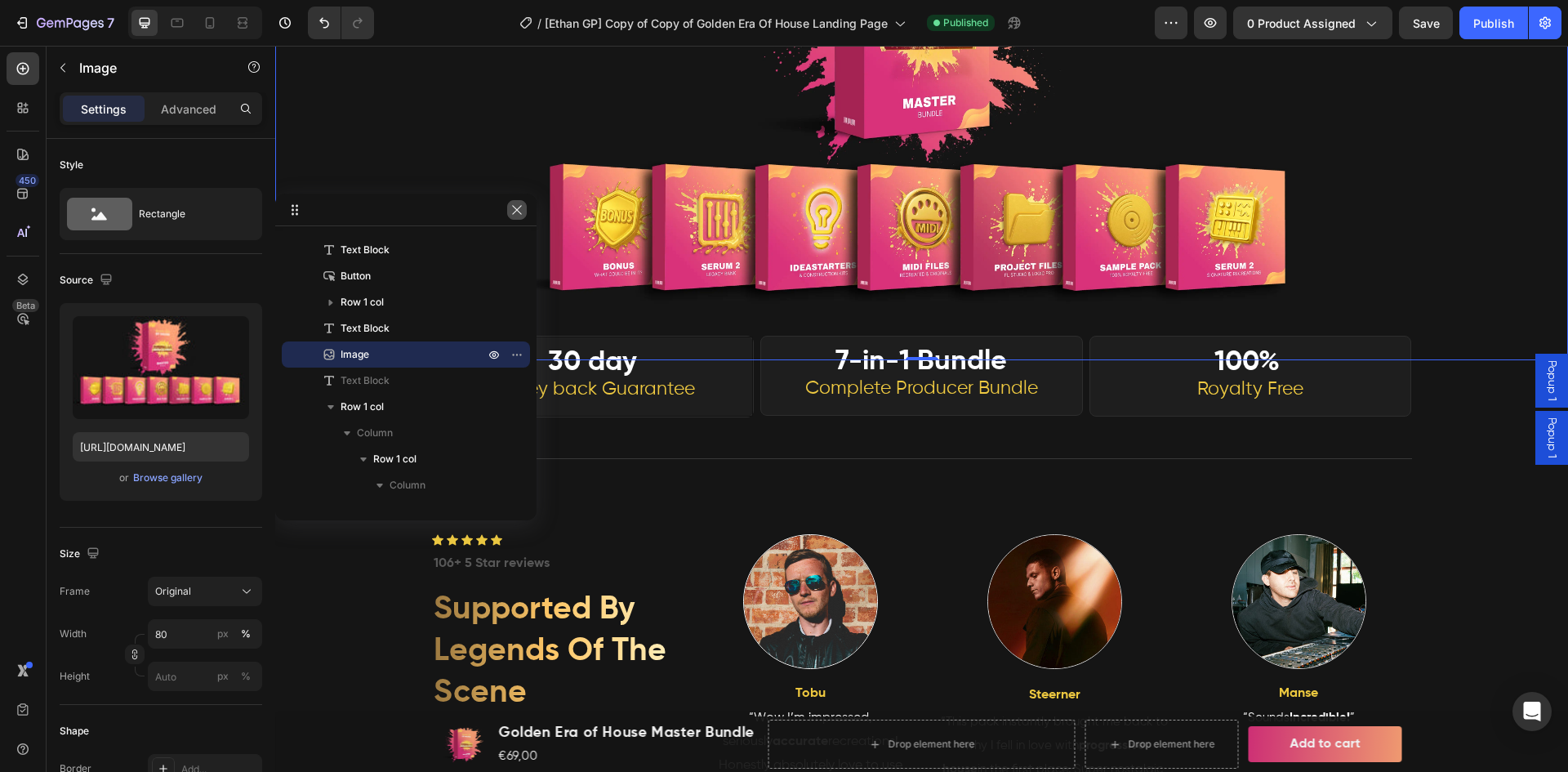
click at [518, 212] on icon "button" at bounding box center [516, 209] width 9 height 9
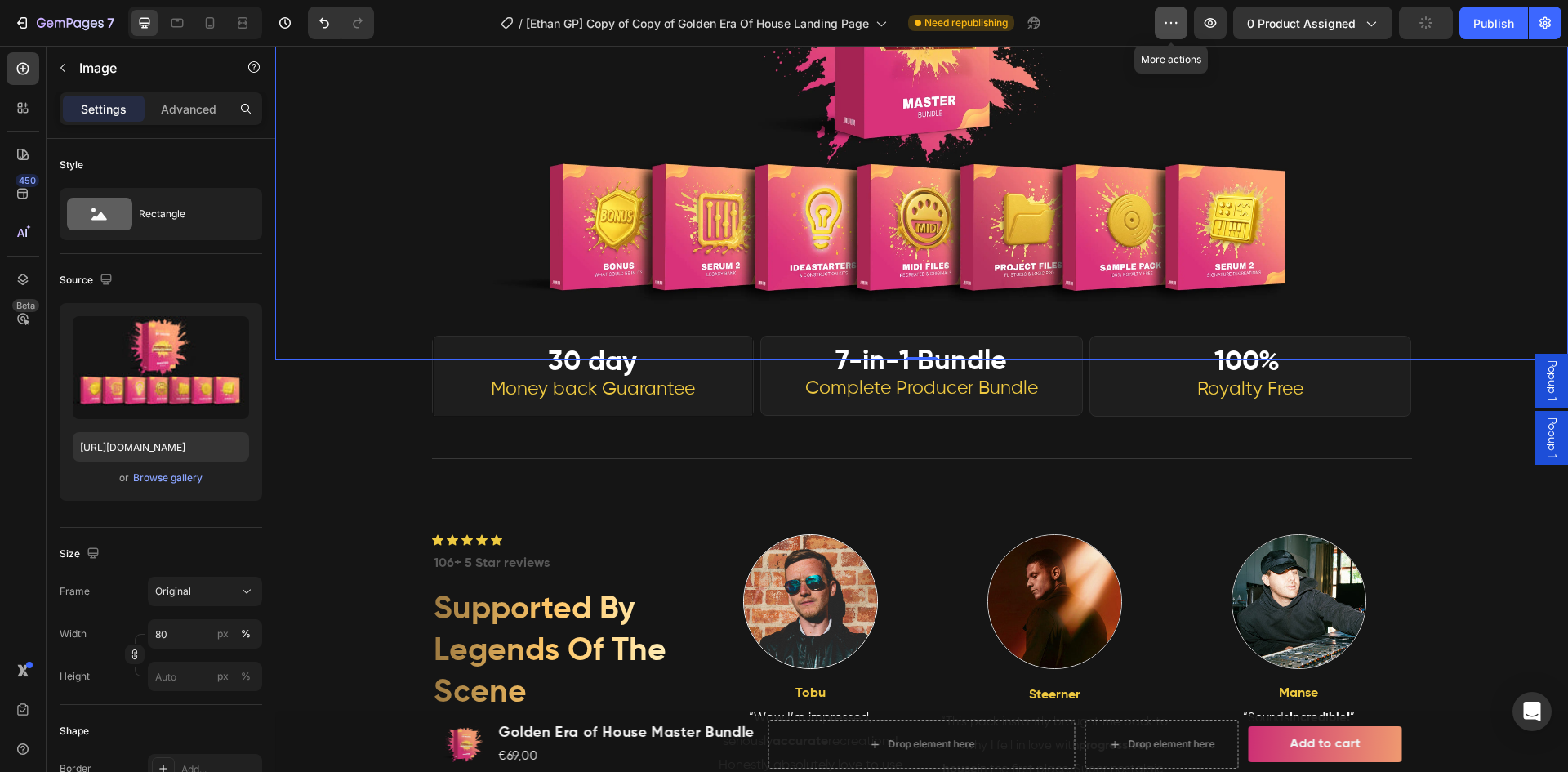
click at [1175, 23] on icon "button" at bounding box center [1176, 23] width 3 height 2
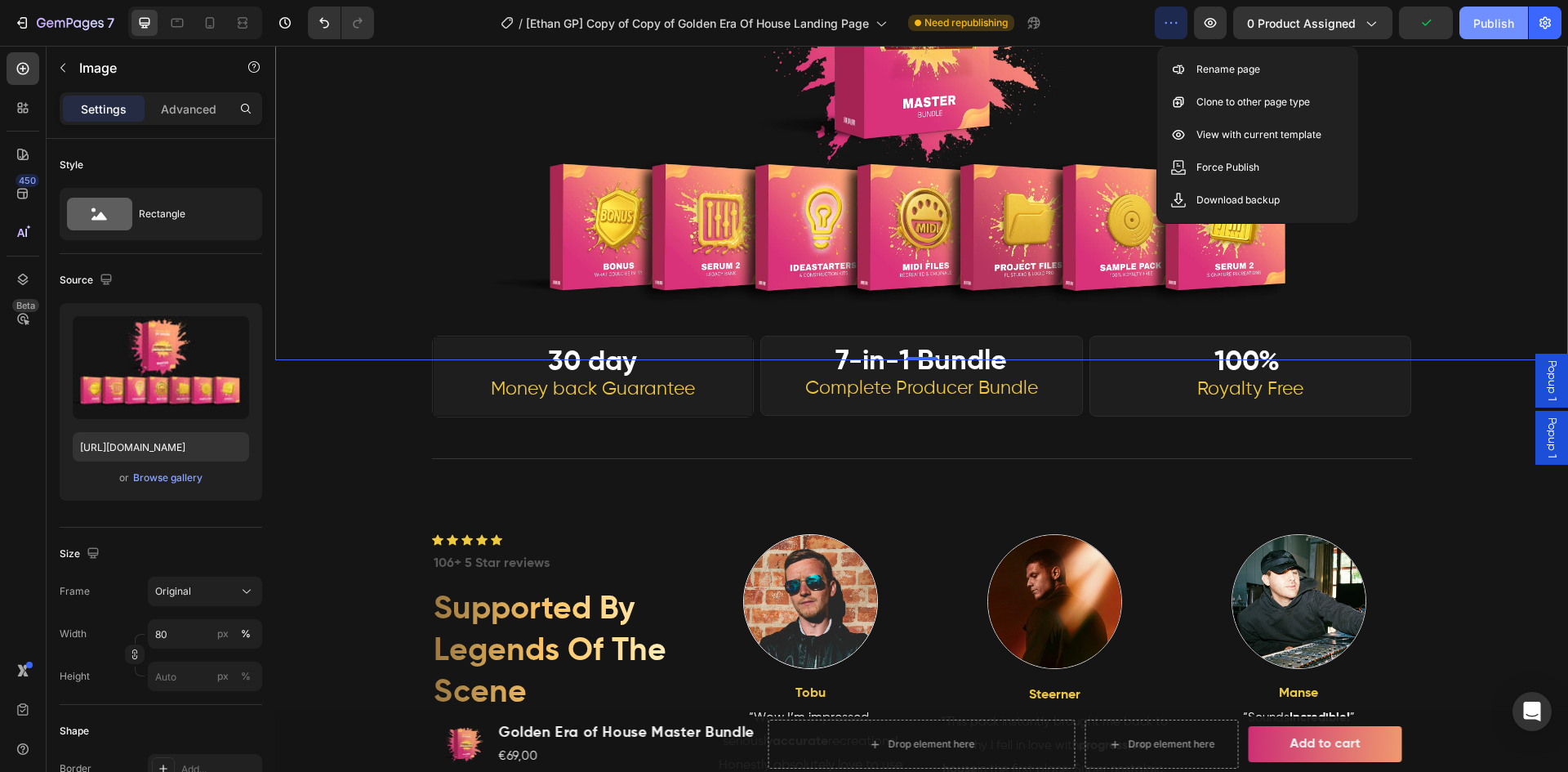
click at [1497, 24] on div "Publish" at bounding box center [1494, 22] width 41 height 17
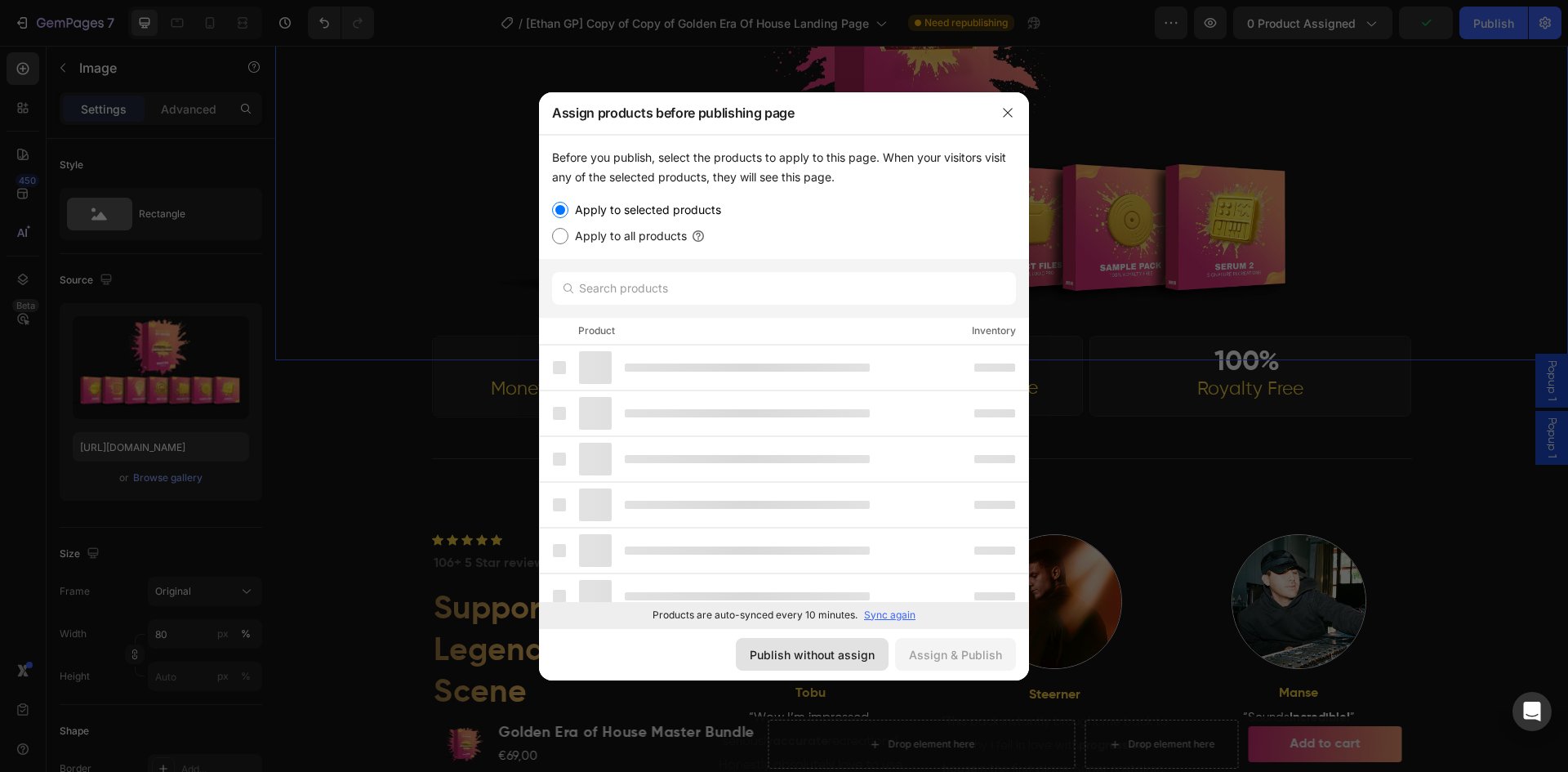
click at [840, 654] on div "Publish without assign" at bounding box center [812, 654] width 125 height 17
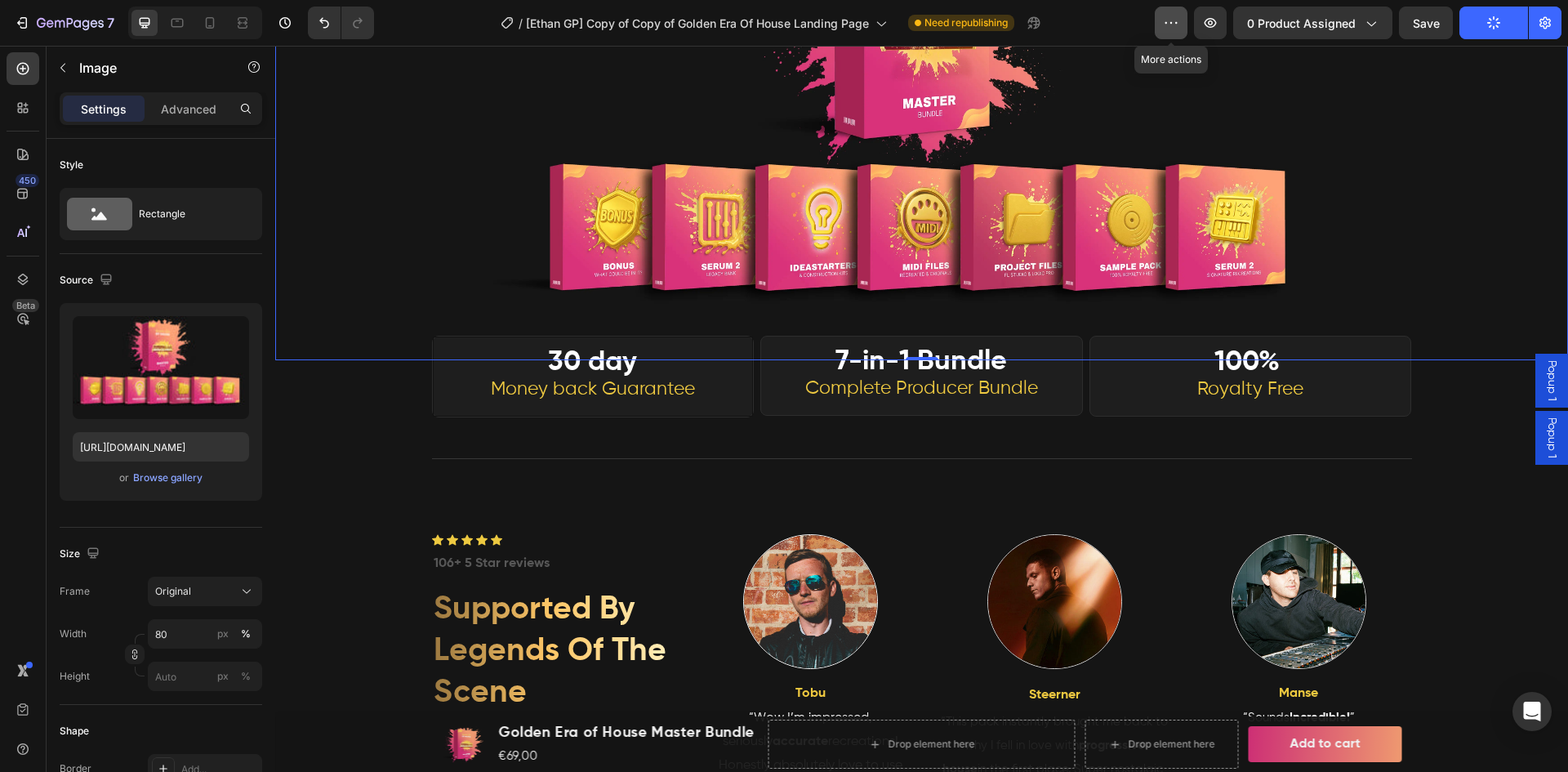
click at [1179, 21] on icon "button" at bounding box center [1170, 22] width 16 height 16
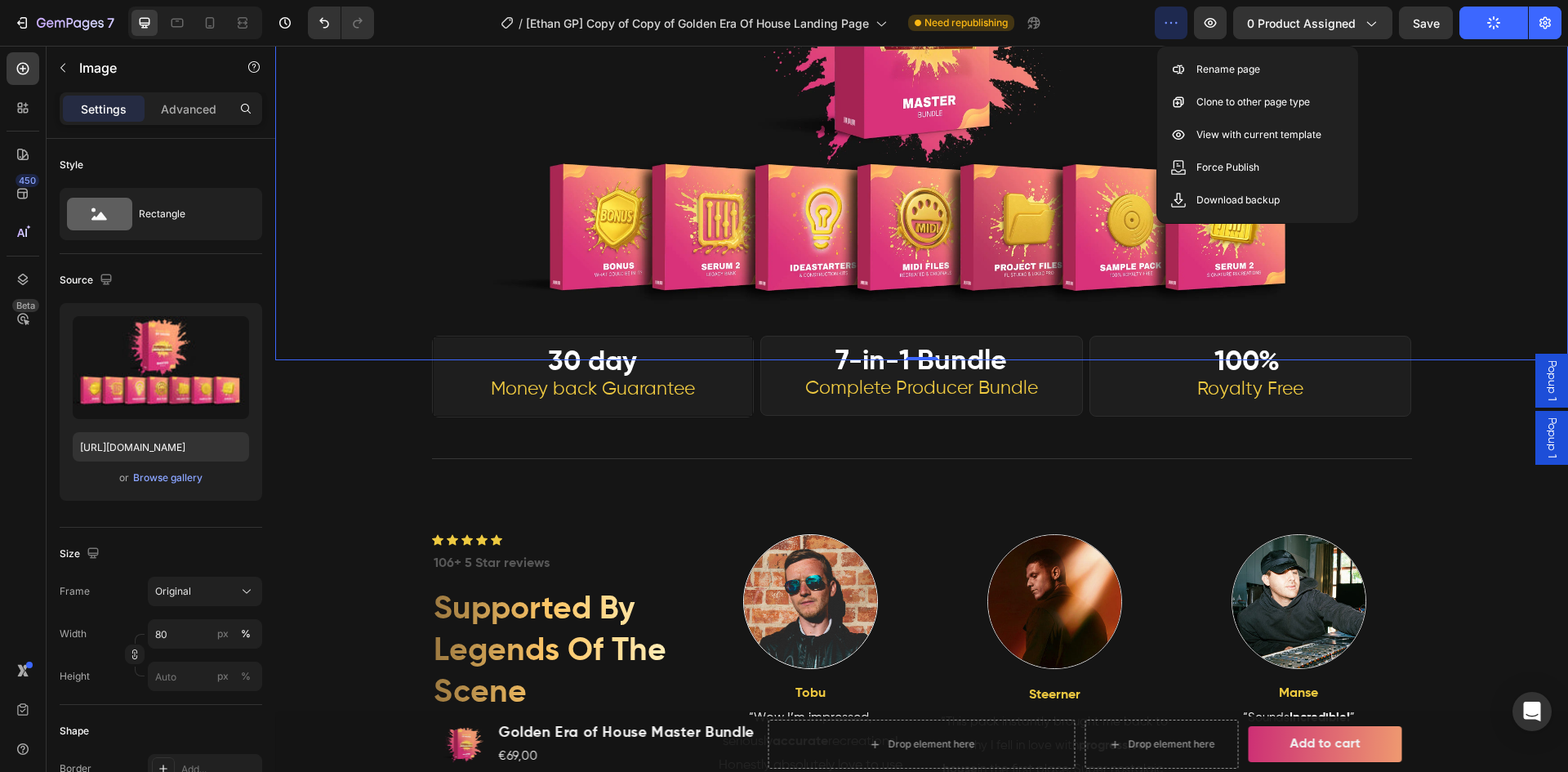
click at [1095, 14] on div "/ [Ethan GP] Copy of Copy of Golden Era Of House Landing Page Need republishing" at bounding box center [770, 22] width 767 height 33
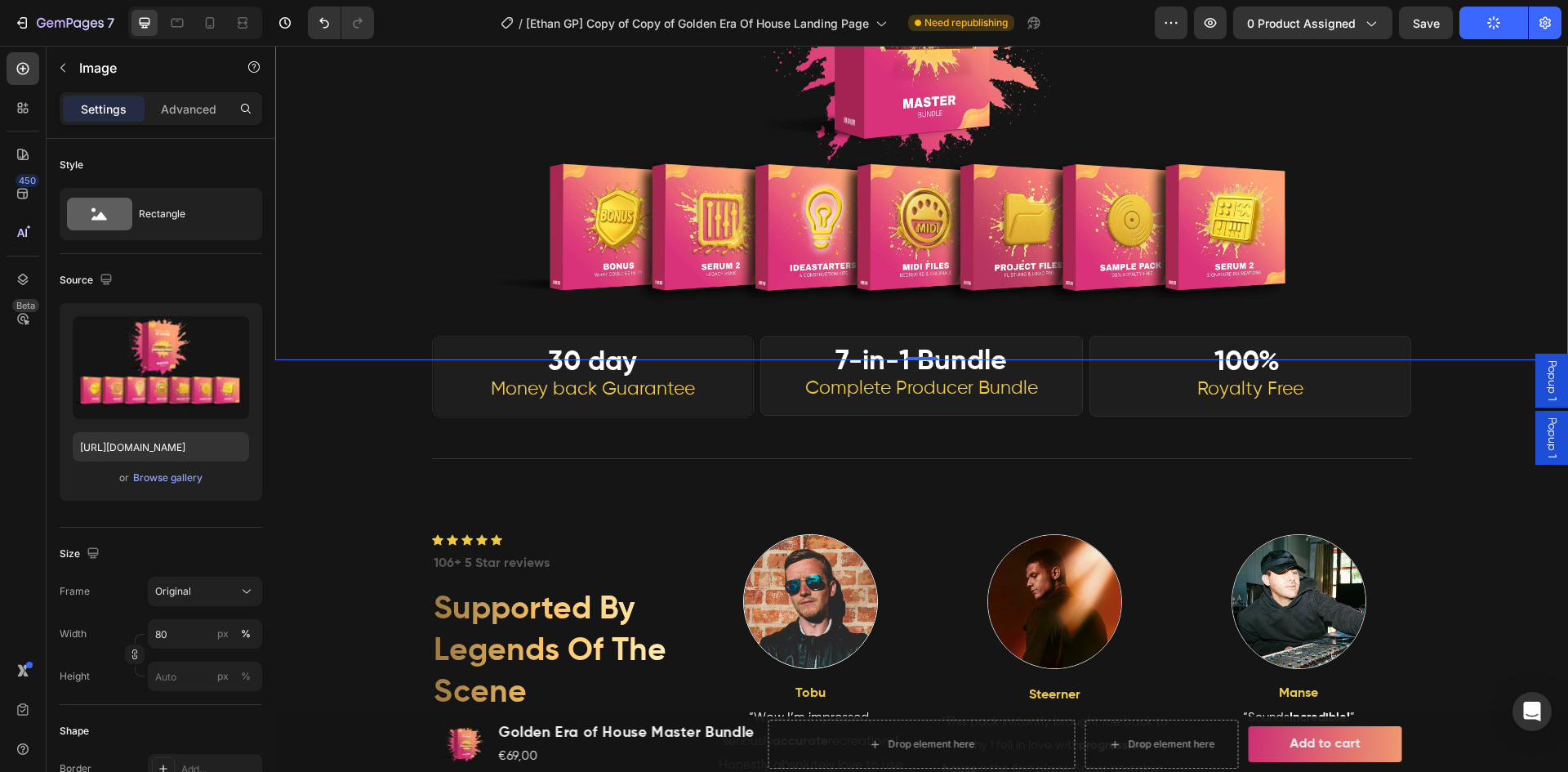
click at [208, 36] on div at bounding box center [195, 22] width 134 height 33
click at [207, 28] on icon at bounding box center [210, 22] width 9 height 12
type input "100"
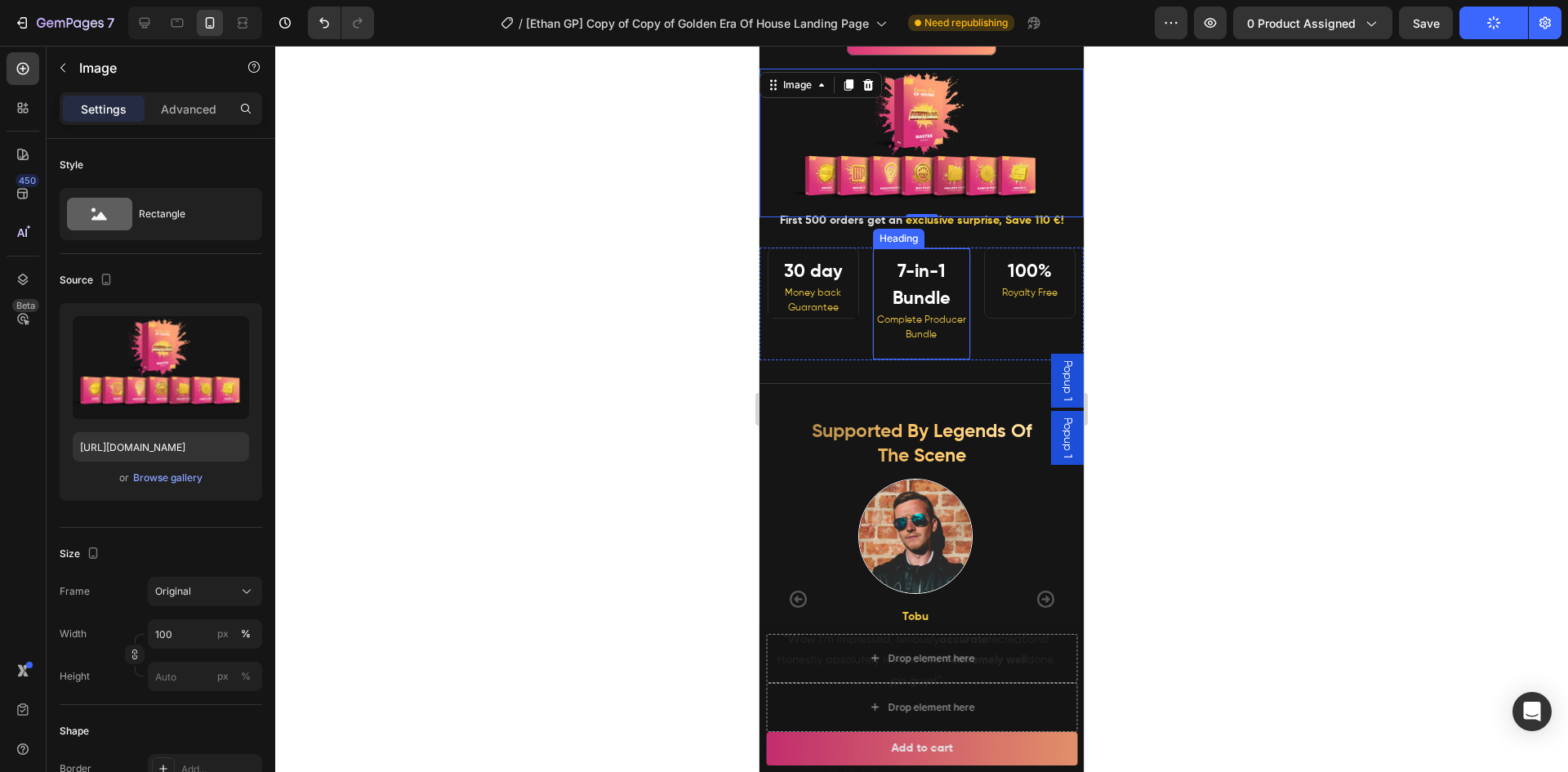
scroll to position [487, 0]
click at [924, 308] on strong "7-in-1 Bundle" at bounding box center [921, 286] width 58 height 45
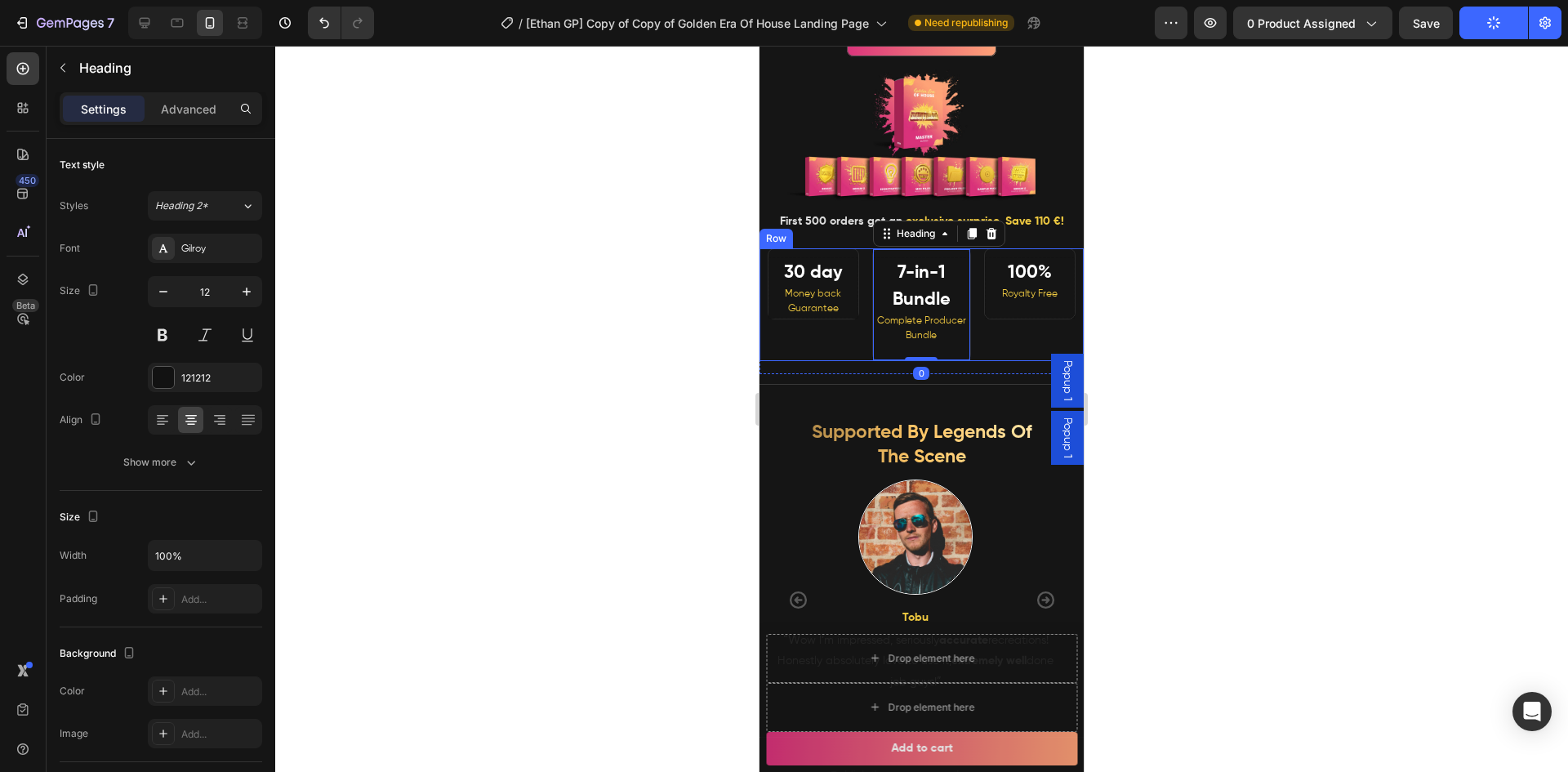
click at [852, 361] on div "30 day Money back Guarantee Heading" at bounding box center [809, 305] width 100 height 113
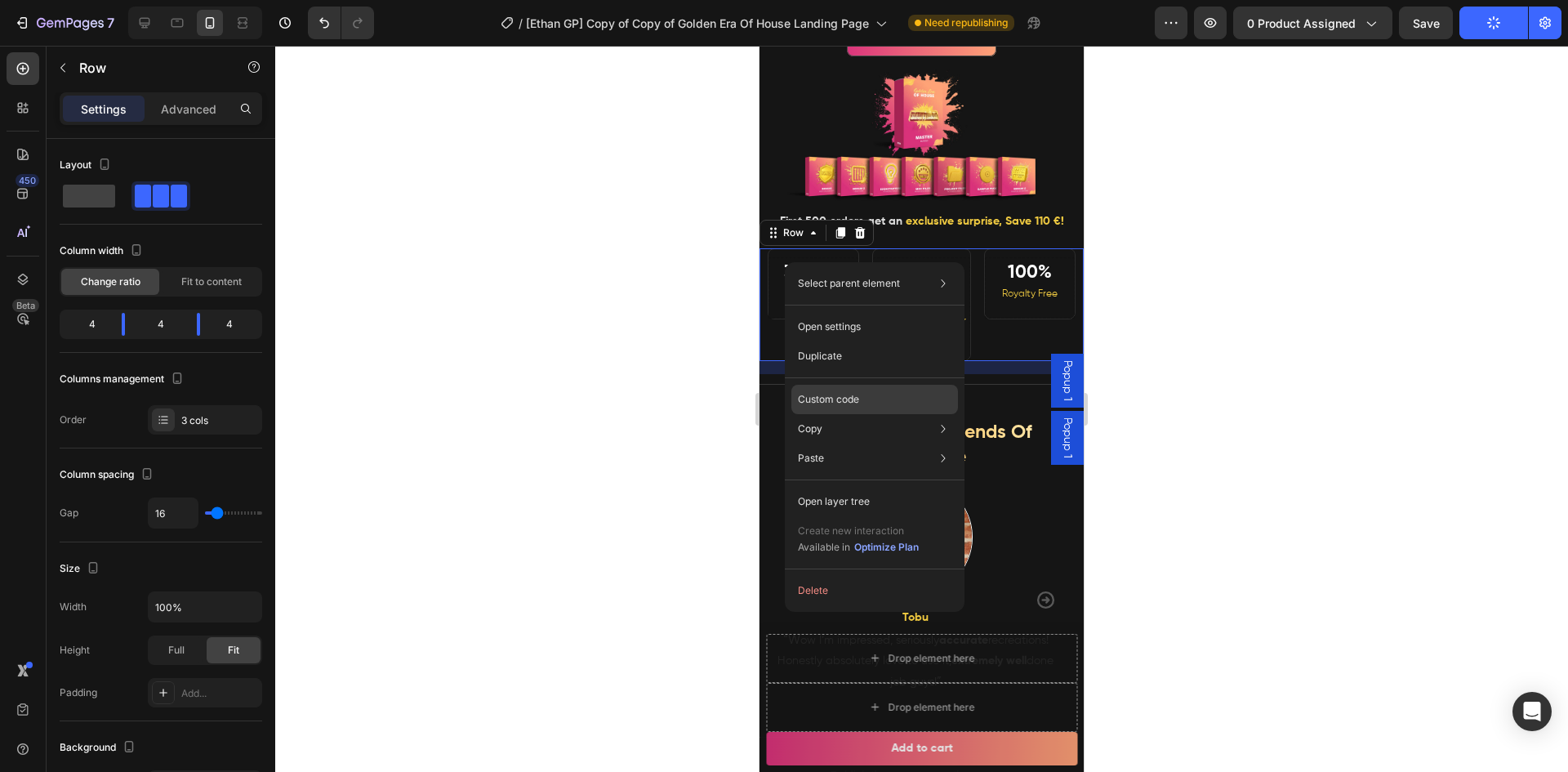
click at [830, 396] on p "Custom code" at bounding box center [828, 399] width 62 height 14
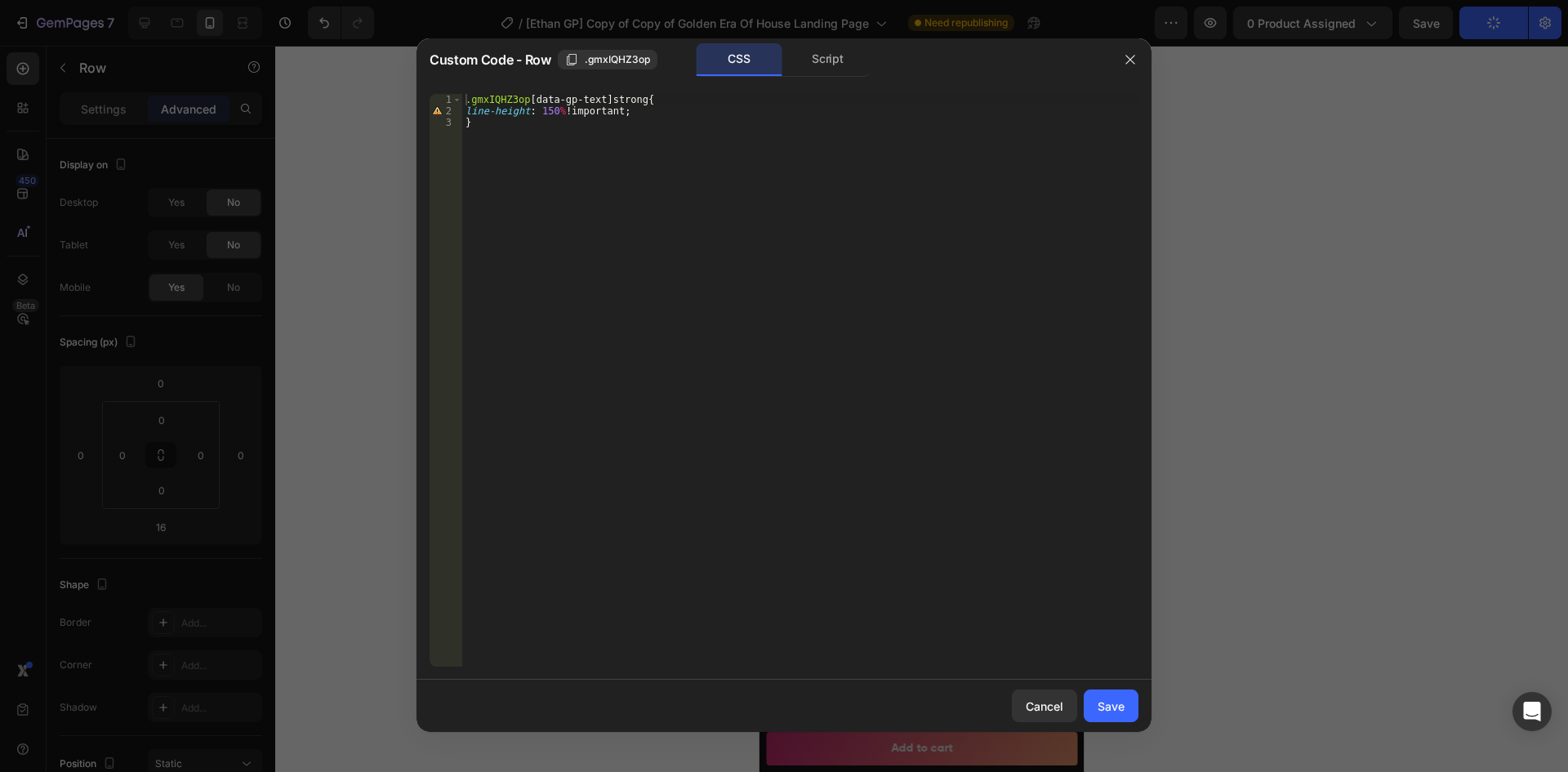
click at [697, 223] on div ".gmxIQHZ3op [ data-gp-text ] strong { line-height : 150 % !important ; }" at bounding box center [800, 391] width 676 height 595
click at [467, 113] on div ".gmxIQHZ3op [ data-gp-text ] strong { line-height : 150 % !important ; }" at bounding box center [800, 391] width 676 height 595
click at [569, 110] on div ".gmxIQHZ3op [ data-gp-text ] strong { line-height : 150 % !important ; }" at bounding box center [800, 391] width 676 height 595
click at [563, 110] on div ".gmxIQHZ3op [ data-gp-text ] strong { line-height : 150 % !important ; }" at bounding box center [800, 391] width 676 height 595
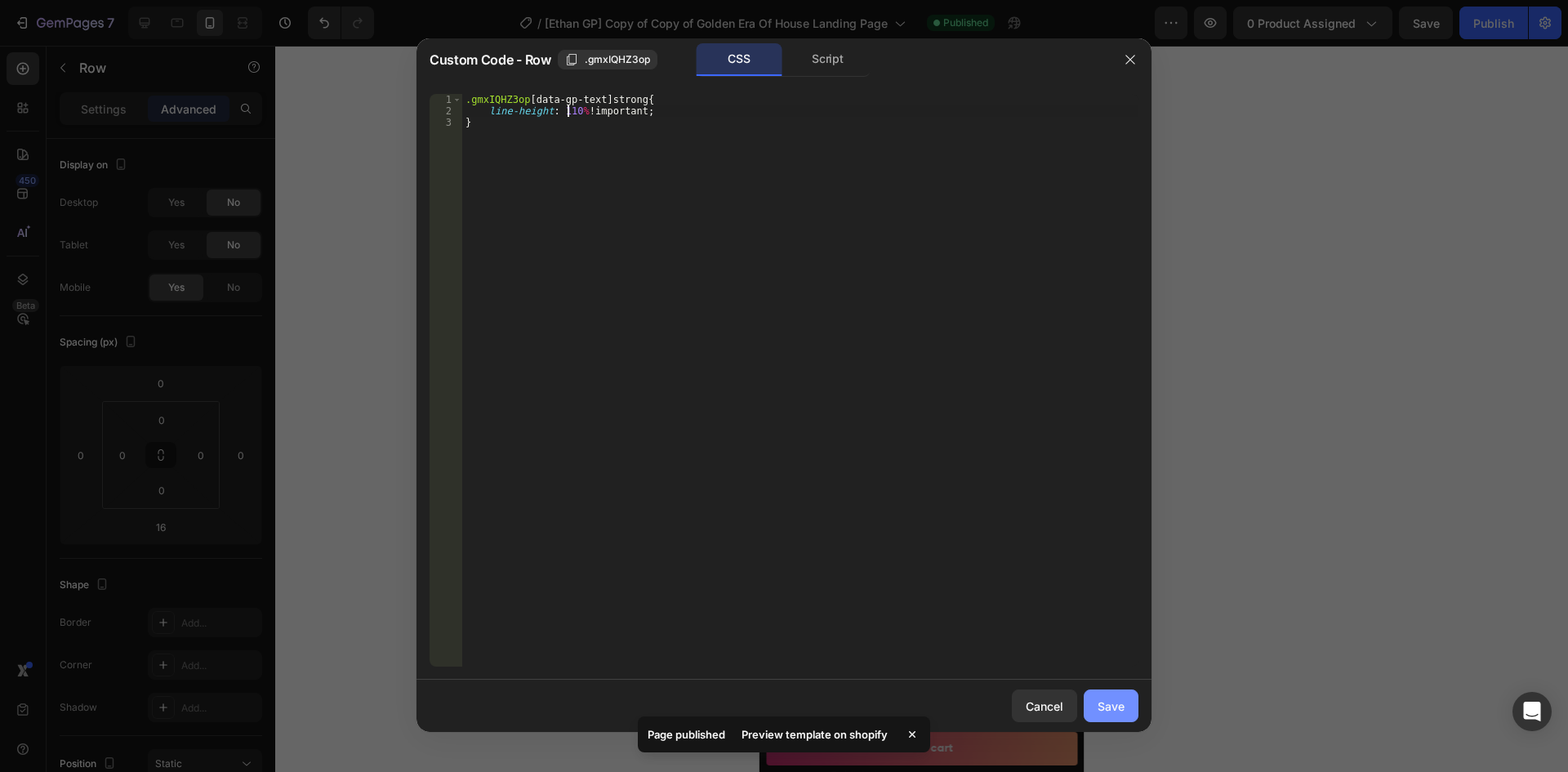
type textarea "line-height: 110% !important;"
drag, startPoint x: 1117, startPoint y: 691, endPoint x: 1103, endPoint y: 687, distance: 14.6
click at [1116, 692] on button "Save" at bounding box center [1111, 705] width 55 height 33
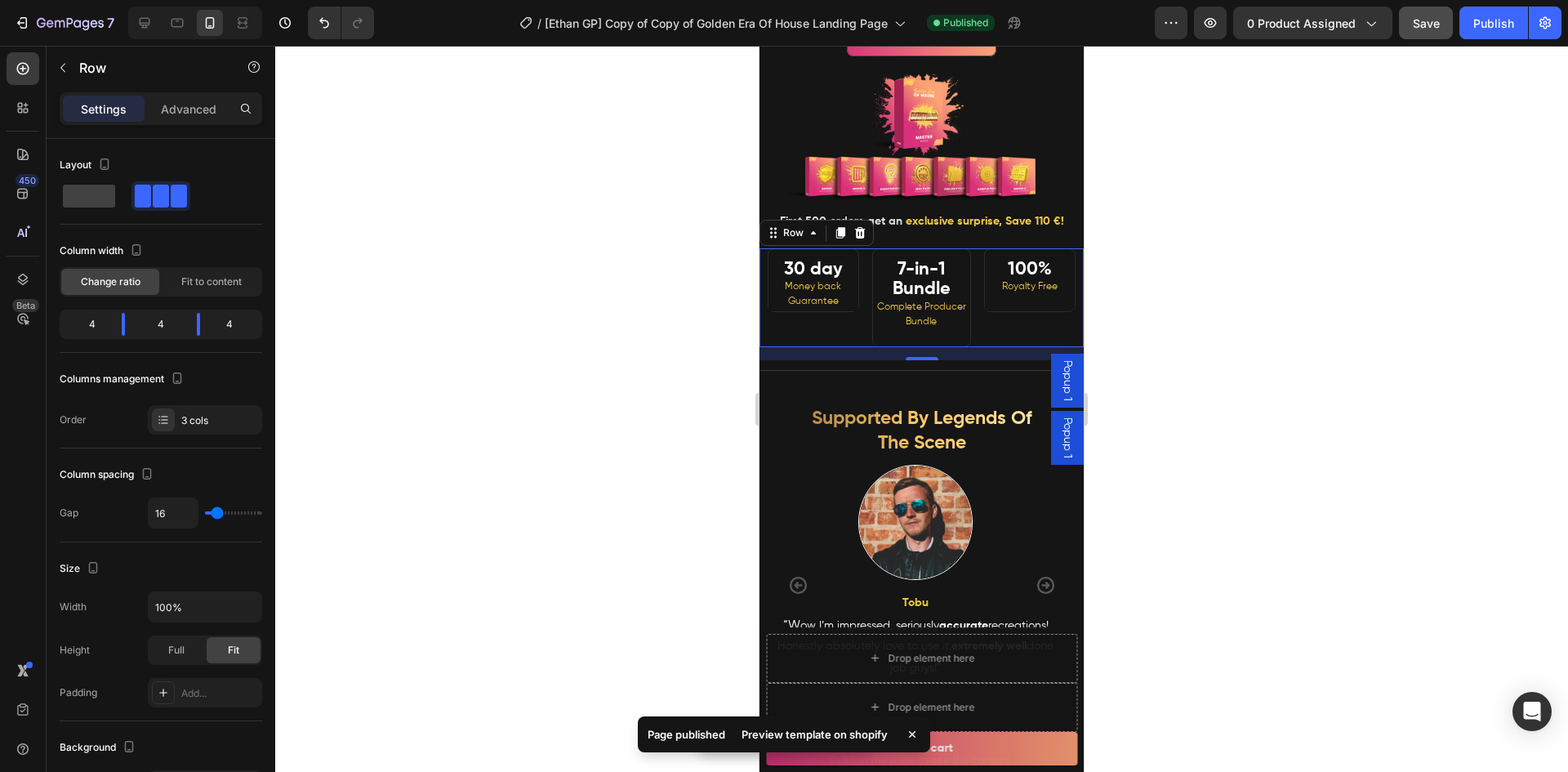
click at [1424, 28] on span "Save" at bounding box center [1426, 23] width 27 height 14
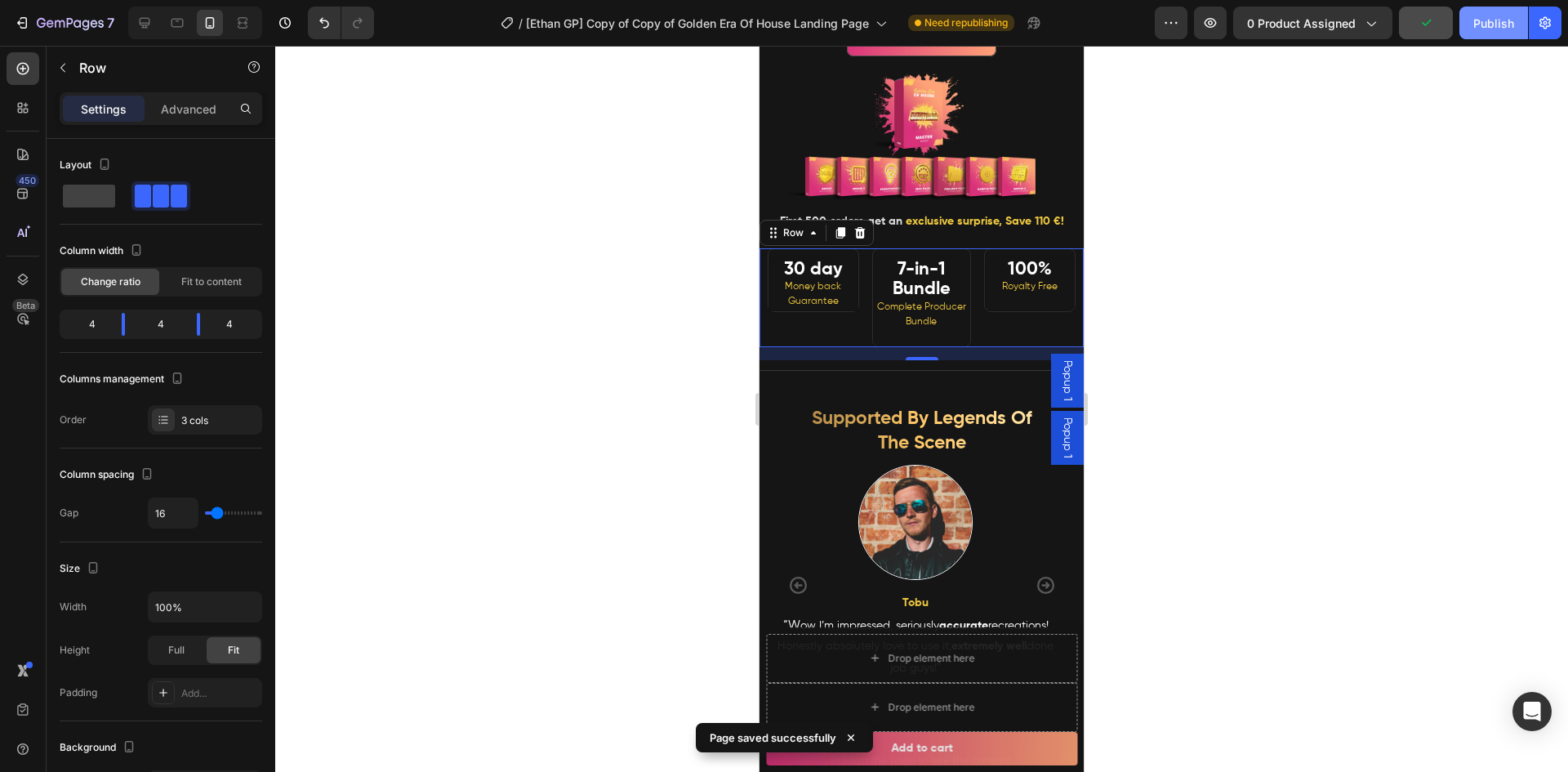
click at [1487, 23] on div "Publish" at bounding box center [1494, 22] width 41 height 17
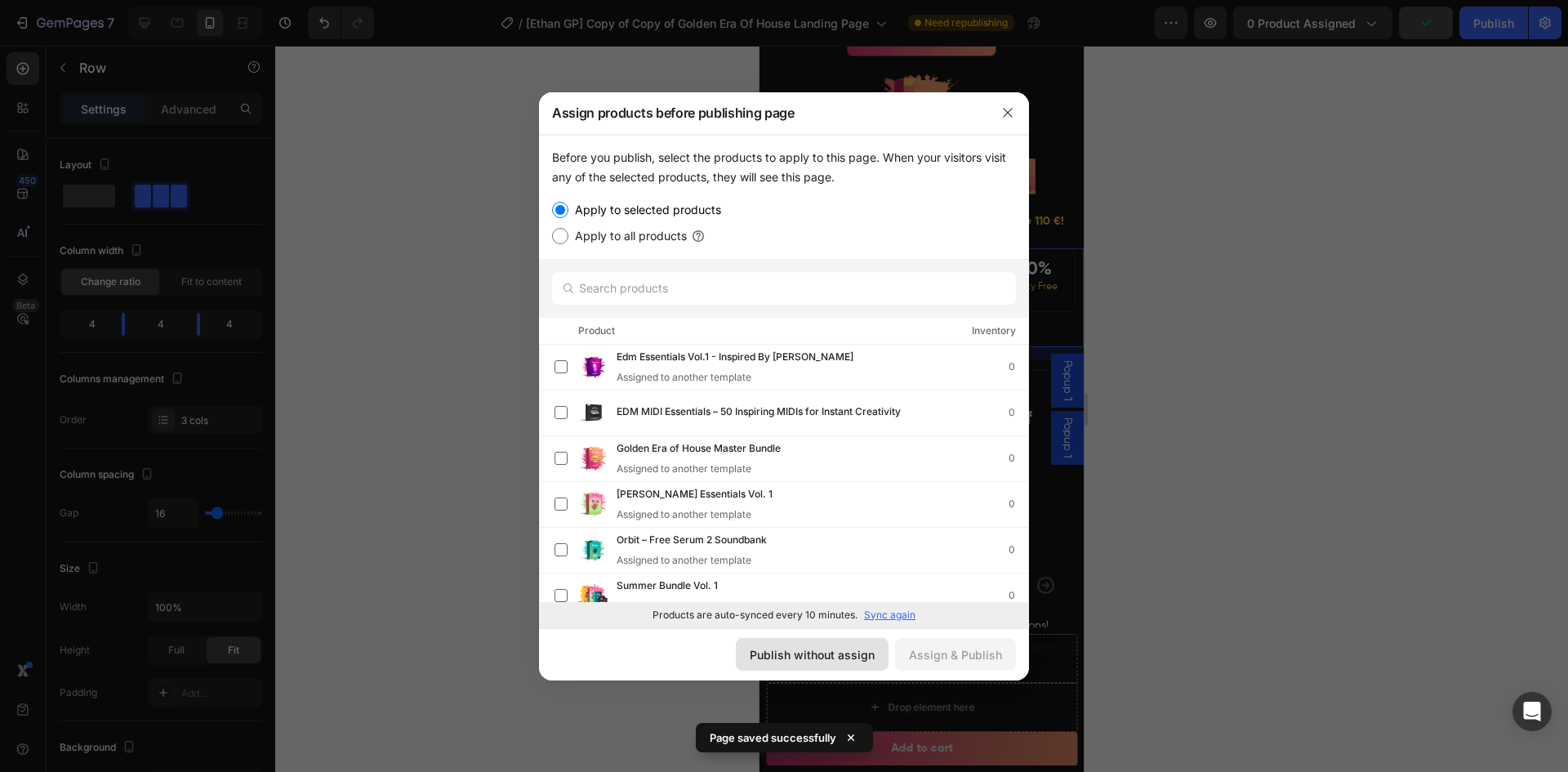
click at [838, 654] on div "Publish without assign" at bounding box center [812, 654] width 125 height 17
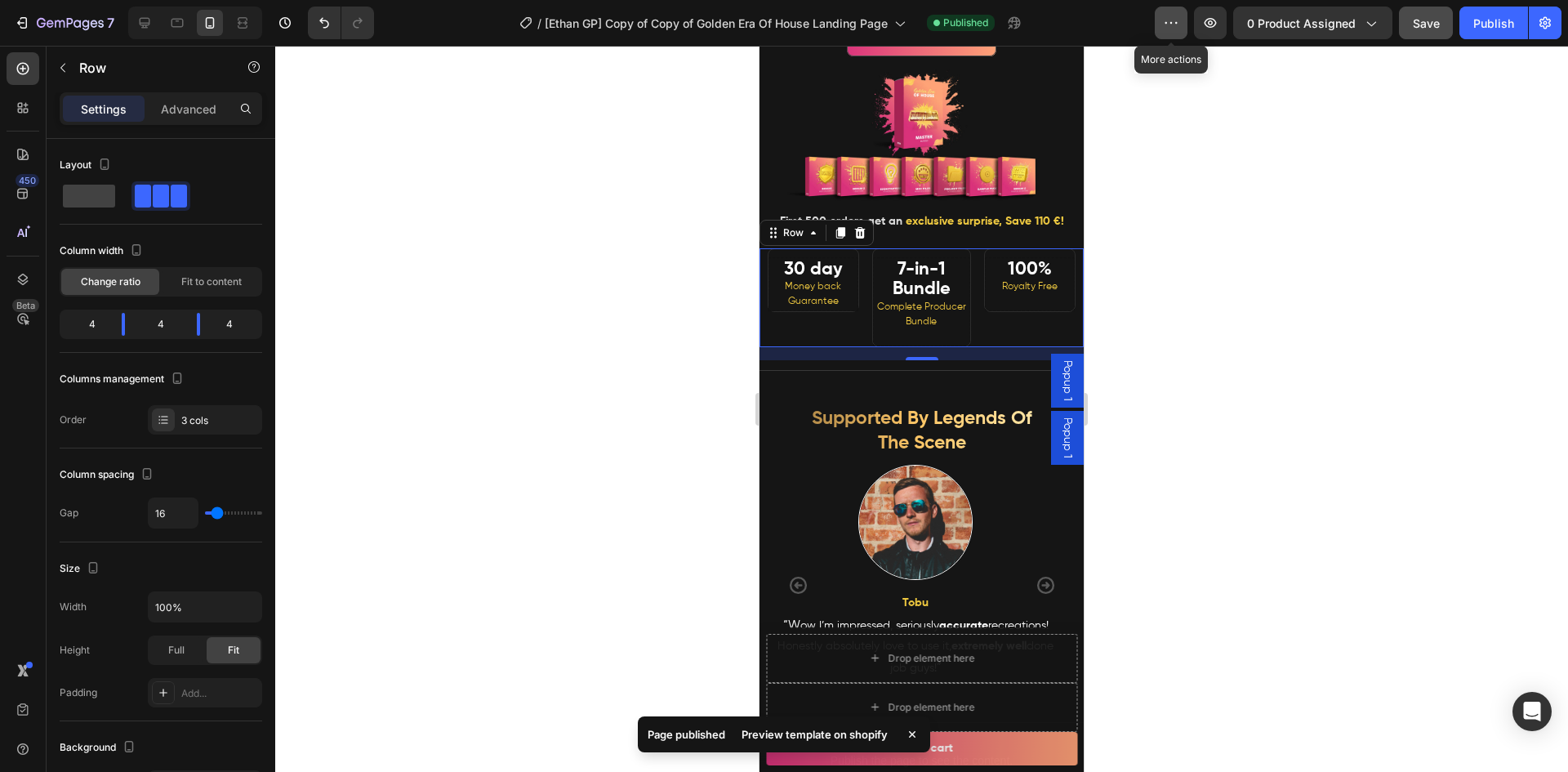
drag, startPoint x: 1161, startPoint y: 24, endPoint x: 1174, endPoint y: 53, distance: 31.8
click at [1162, 24] on button "button" at bounding box center [1170, 22] width 33 height 33
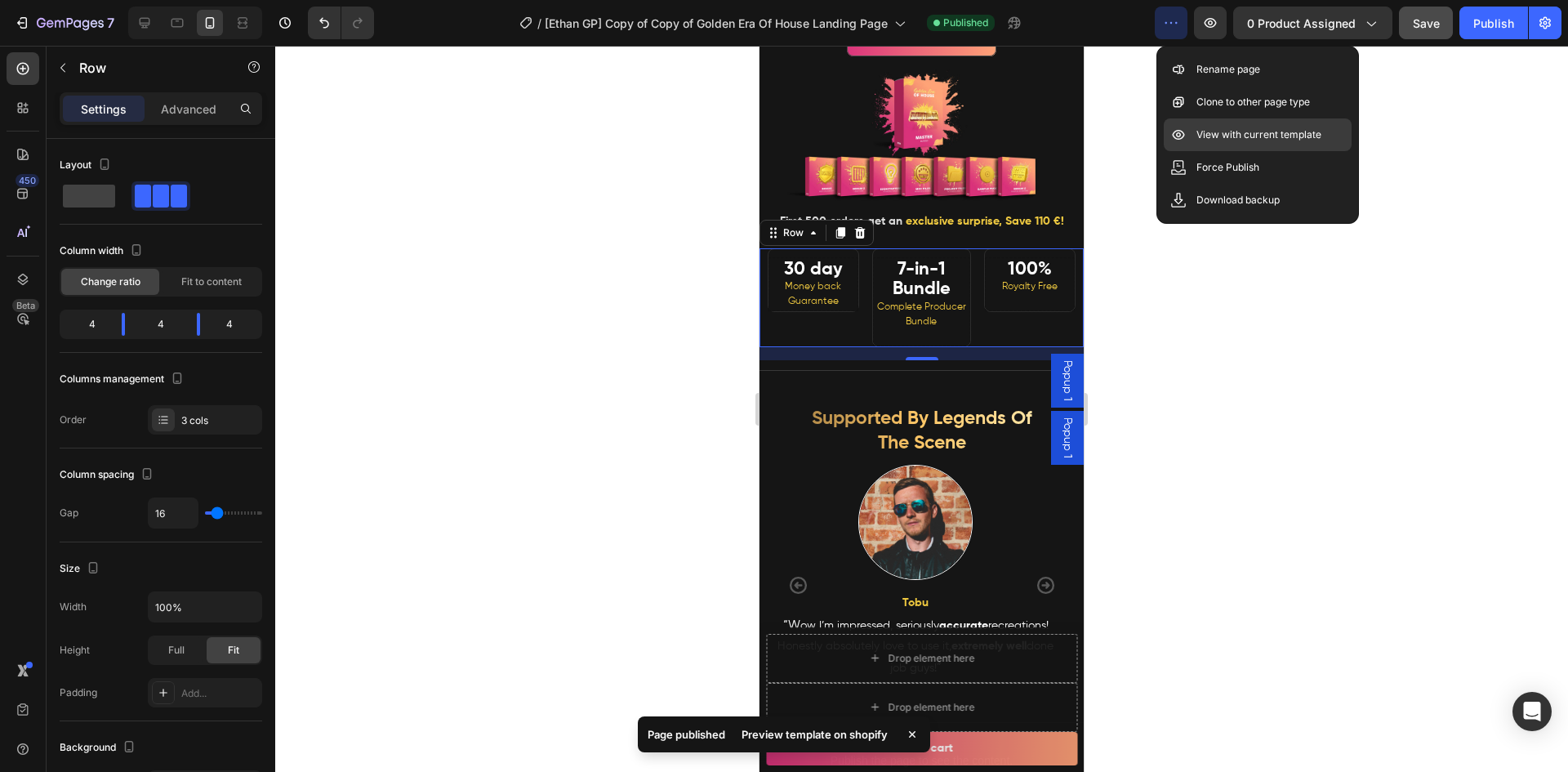
click at [1187, 151] on div "View with current template" at bounding box center [1257, 167] width 188 height 33
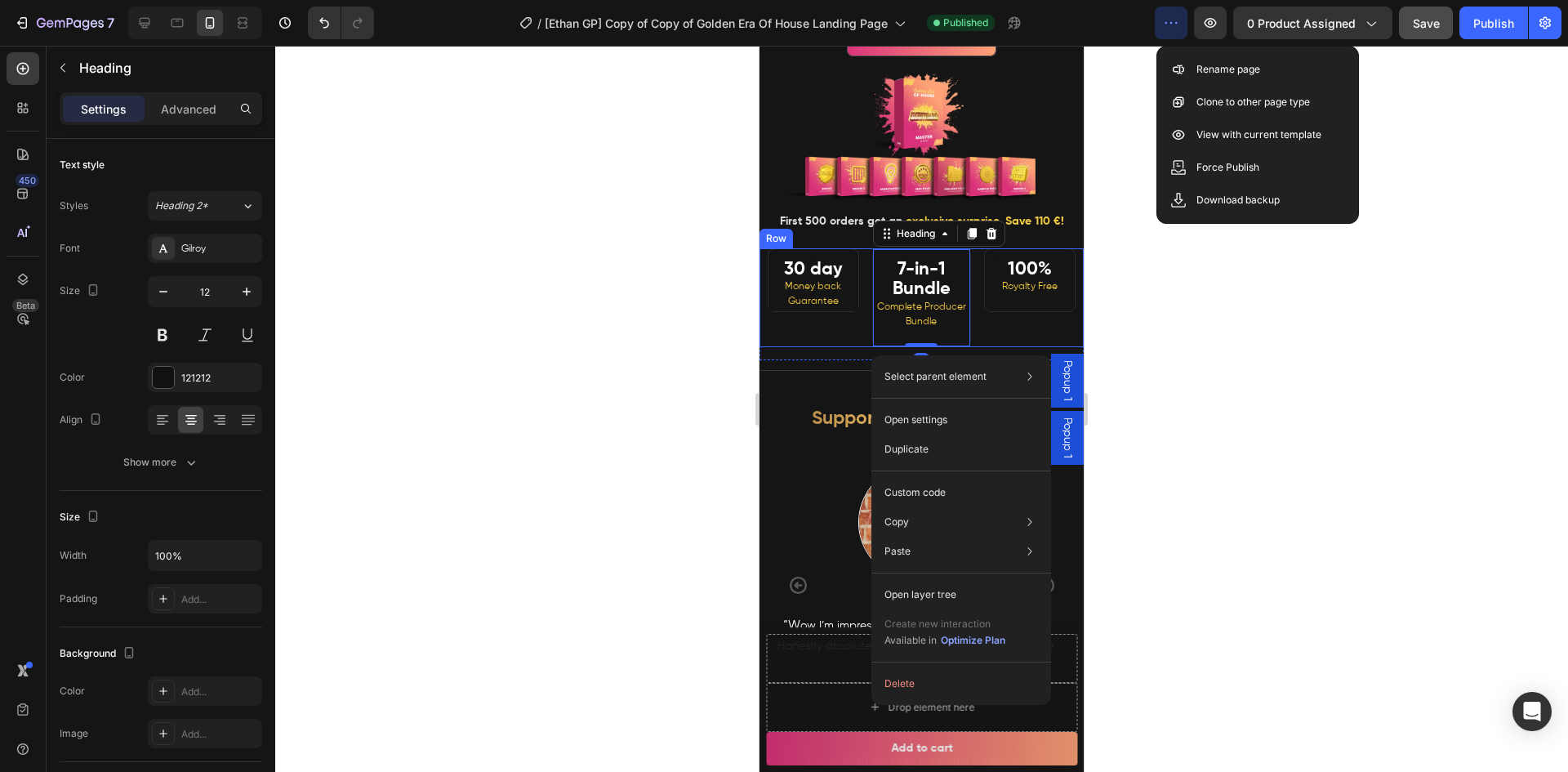
click at [831, 347] on div "30 day Money back Guarantee Heading" at bounding box center [809, 298] width 100 height 98
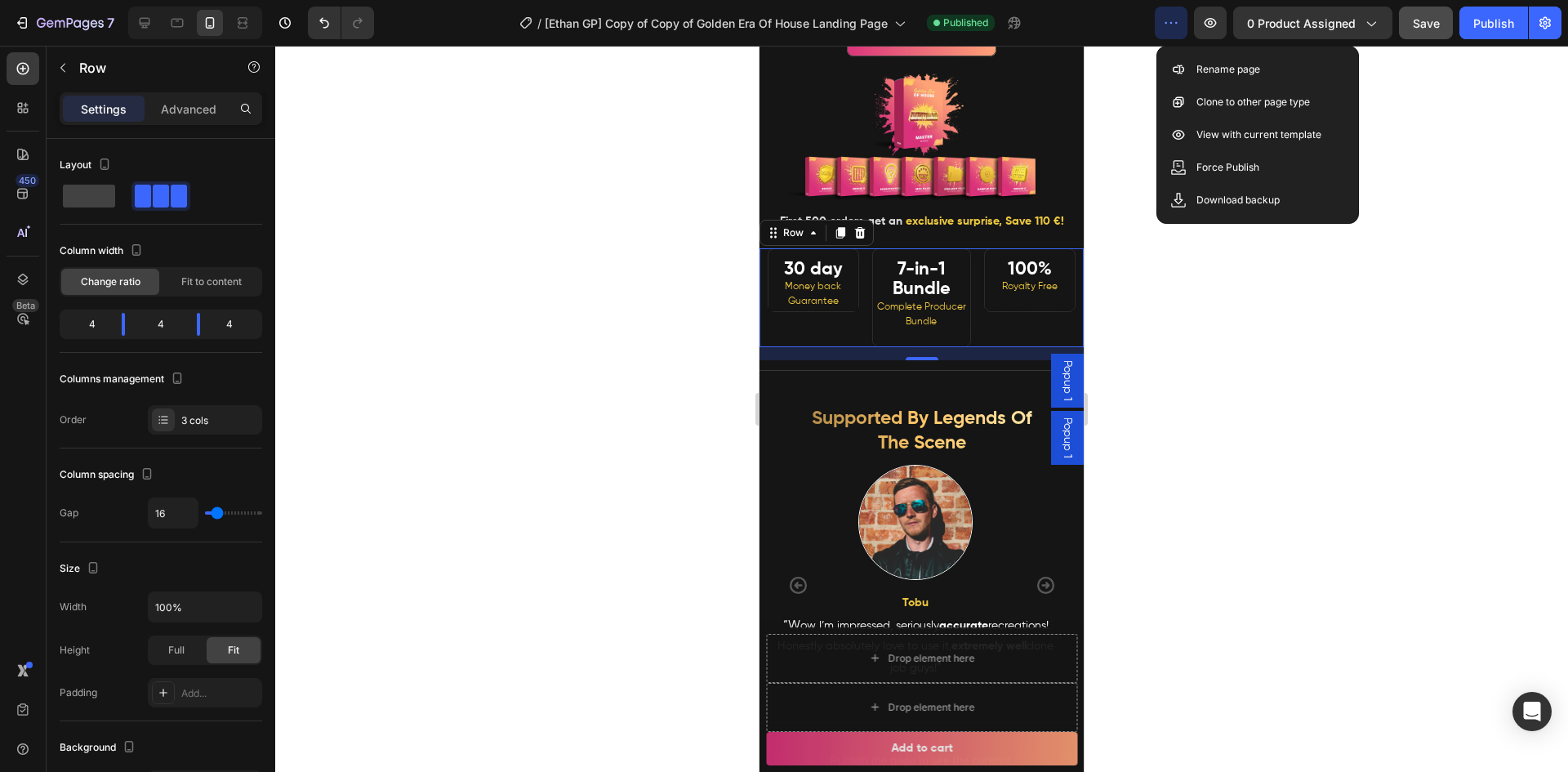
click at [1171, 21] on icon "button" at bounding box center [1170, 22] width 16 height 16
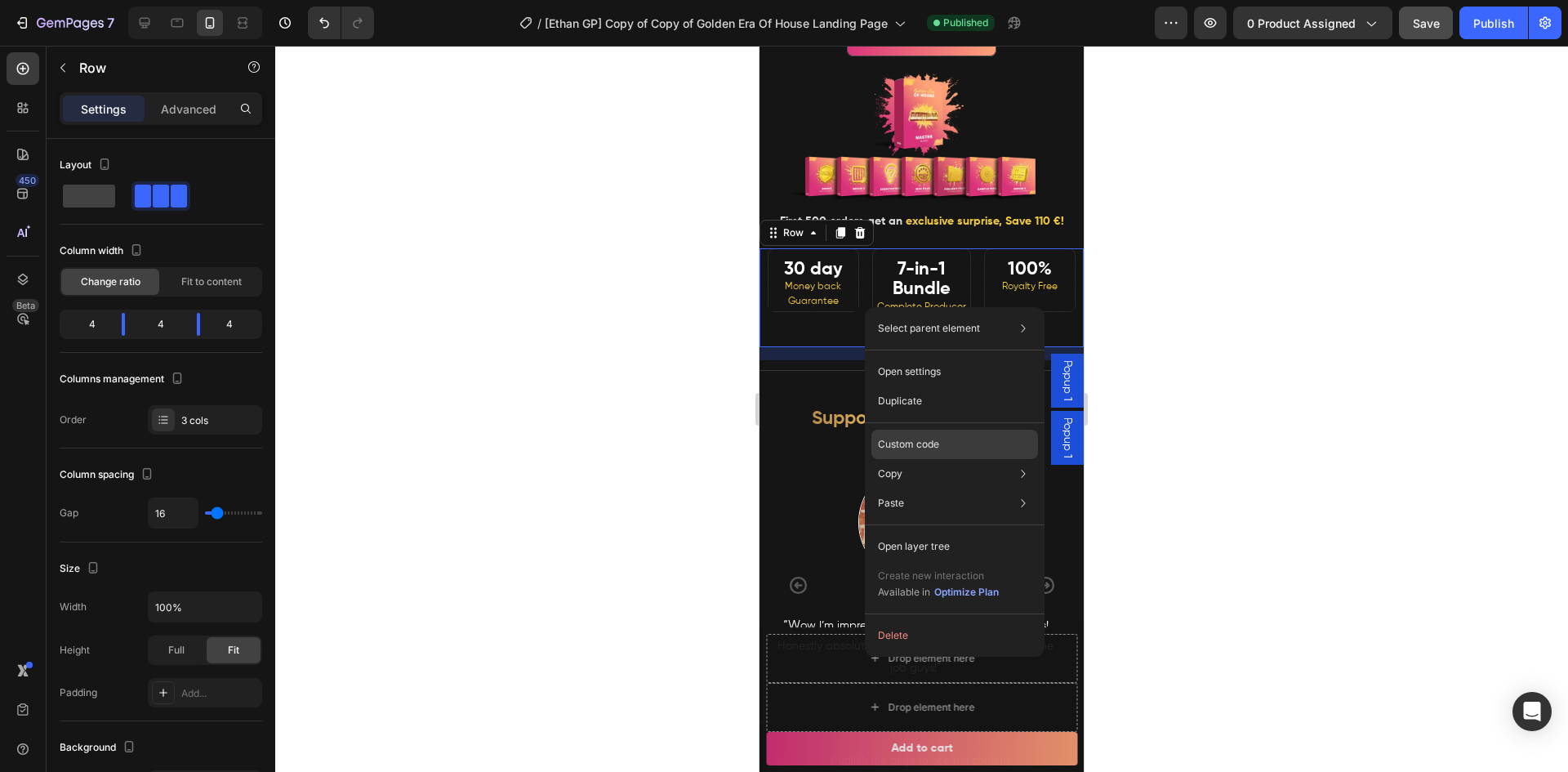
click at [975, 489] on div "Custom code" at bounding box center [954, 503] width 166 height 29
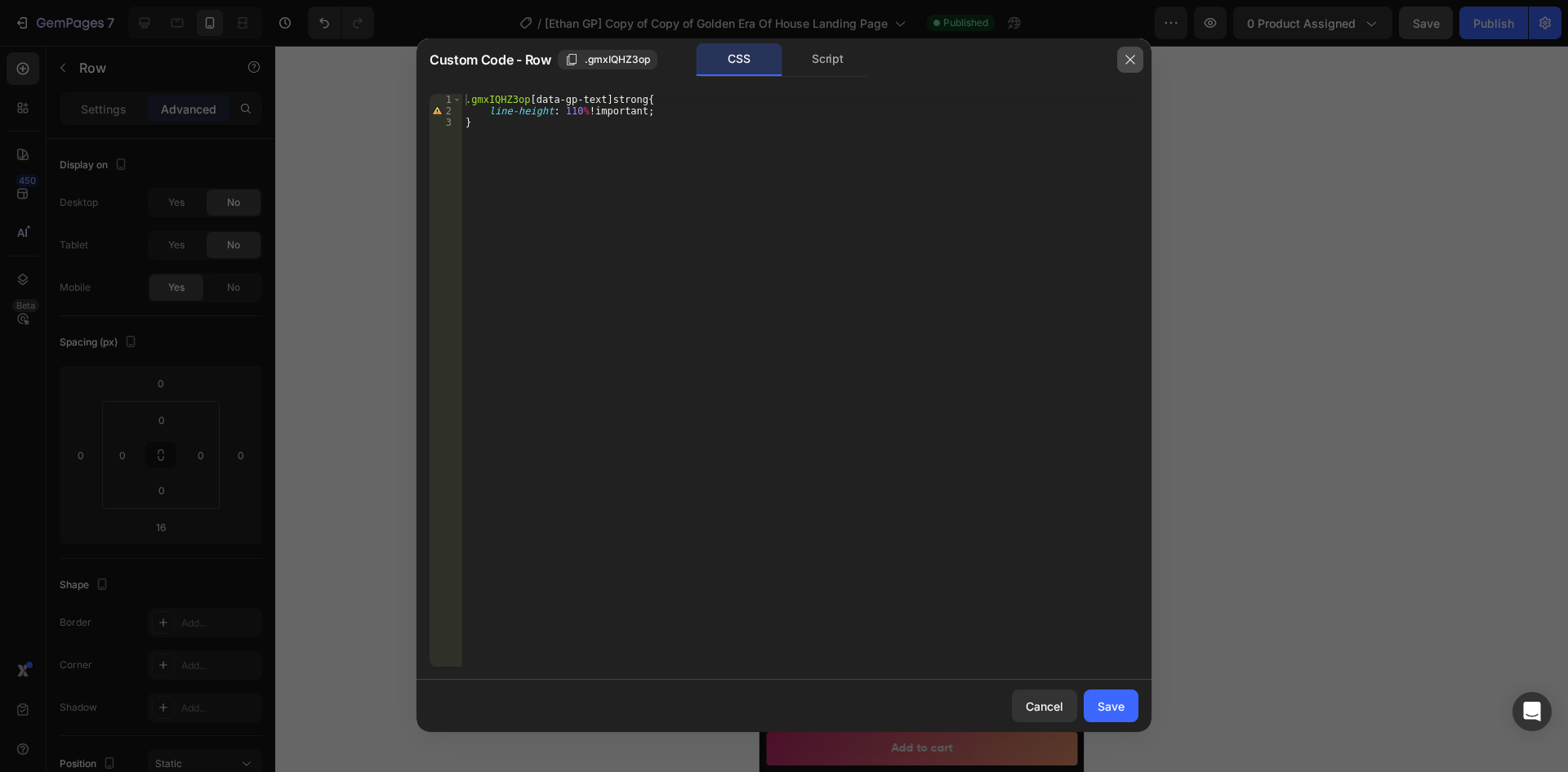
click at [1131, 55] on icon "button" at bounding box center [1130, 59] width 13 height 13
